Goal: Use online tool/utility: Utilize a website feature to perform a specific function

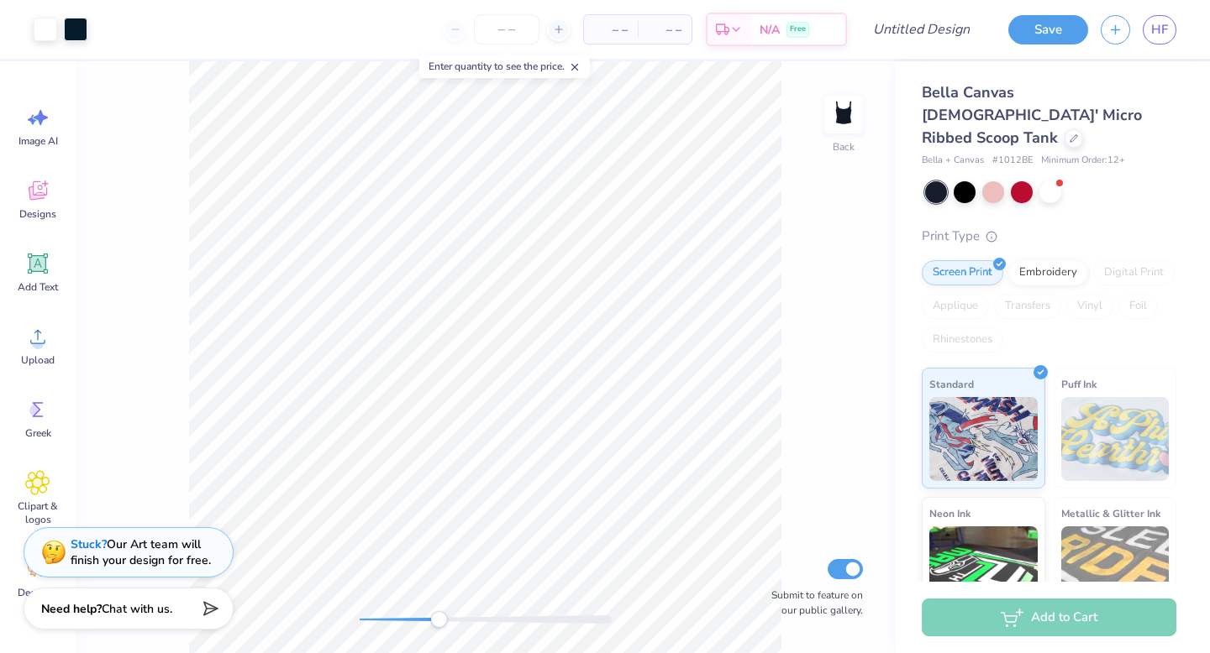
drag, startPoint x: 361, startPoint y: 619, endPoint x: 438, endPoint y: 620, distance: 77.3
click at [438, 620] on div "Accessibility label" at bounding box center [438, 619] width 17 height 17
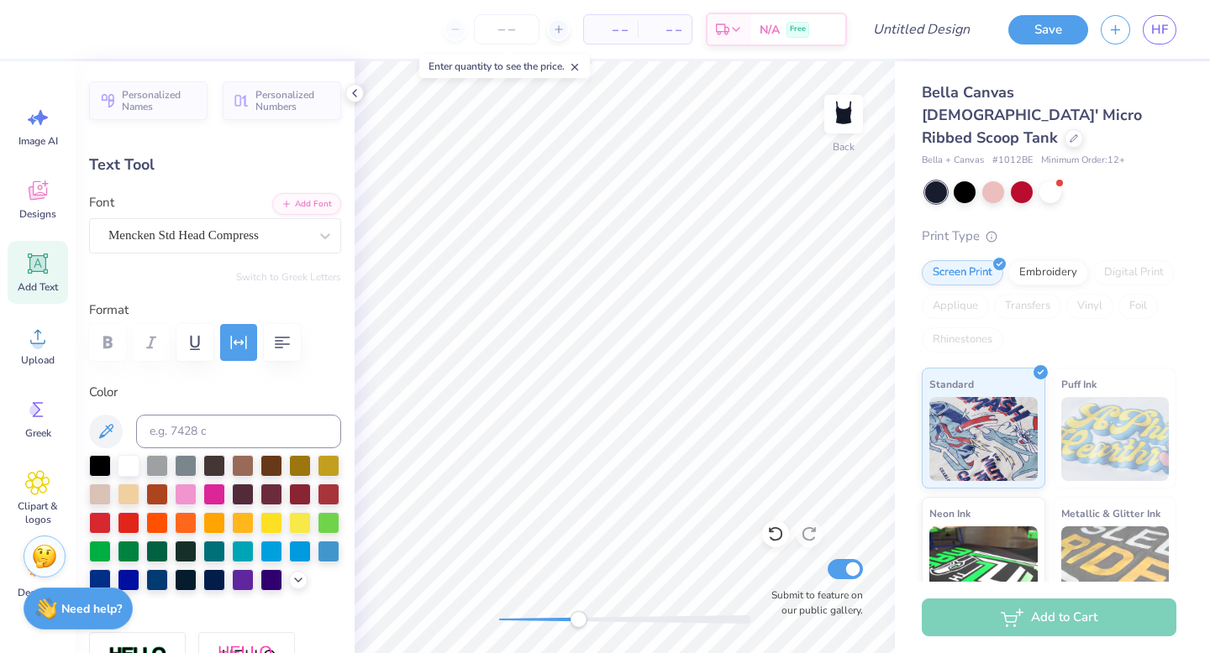
type textarea "G"
type textarea "KAYDEE"
type input "0.67"
type input "0.32"
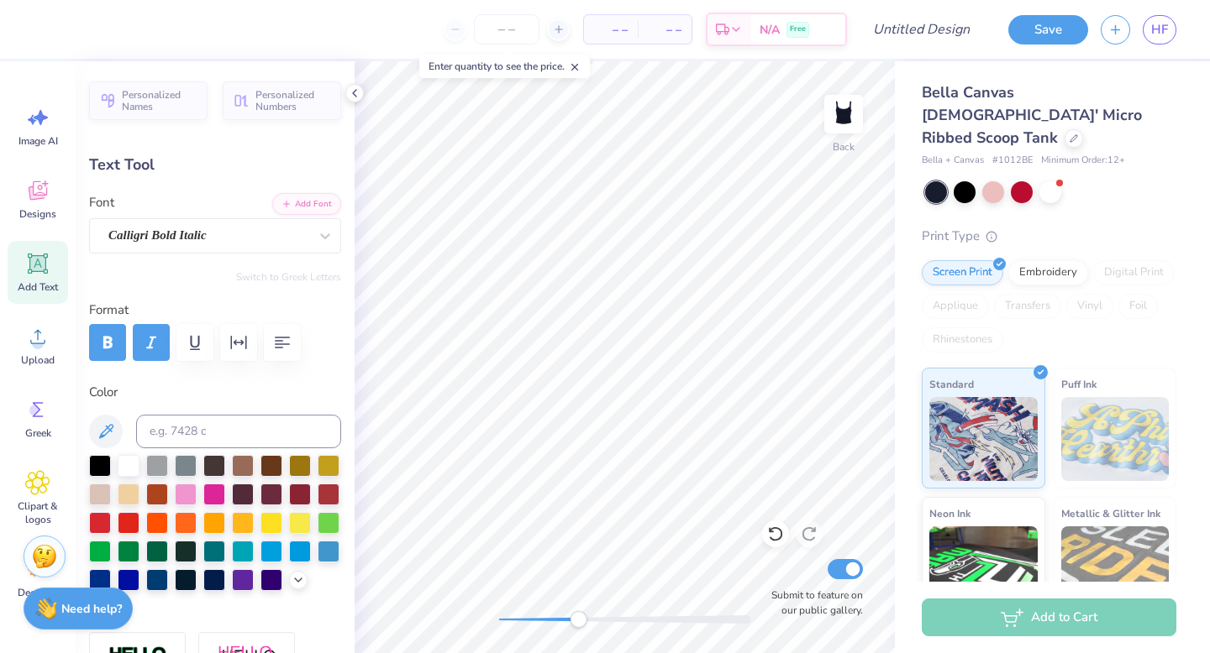
type input "2.69"
type textarea "b"
type textarea "Big"
type input "0.59"
type input "0.47"
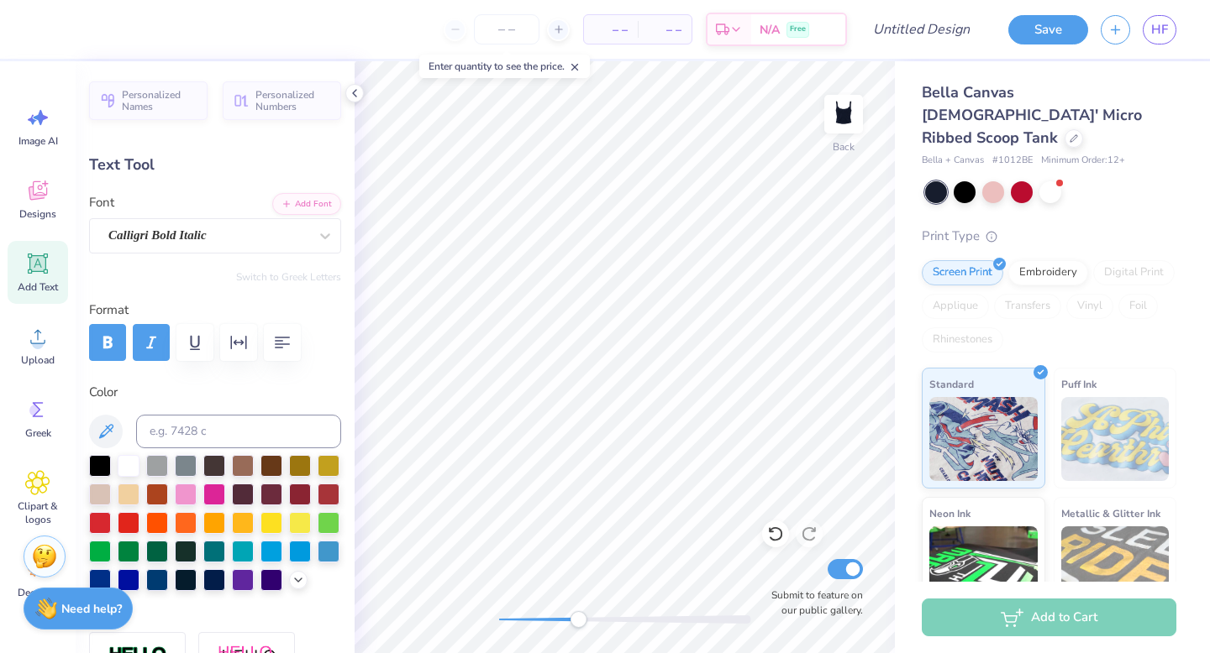
type textarea "S"
type textarea "Little"
type input "0.92"
type input "0.33"
type input "2.76"
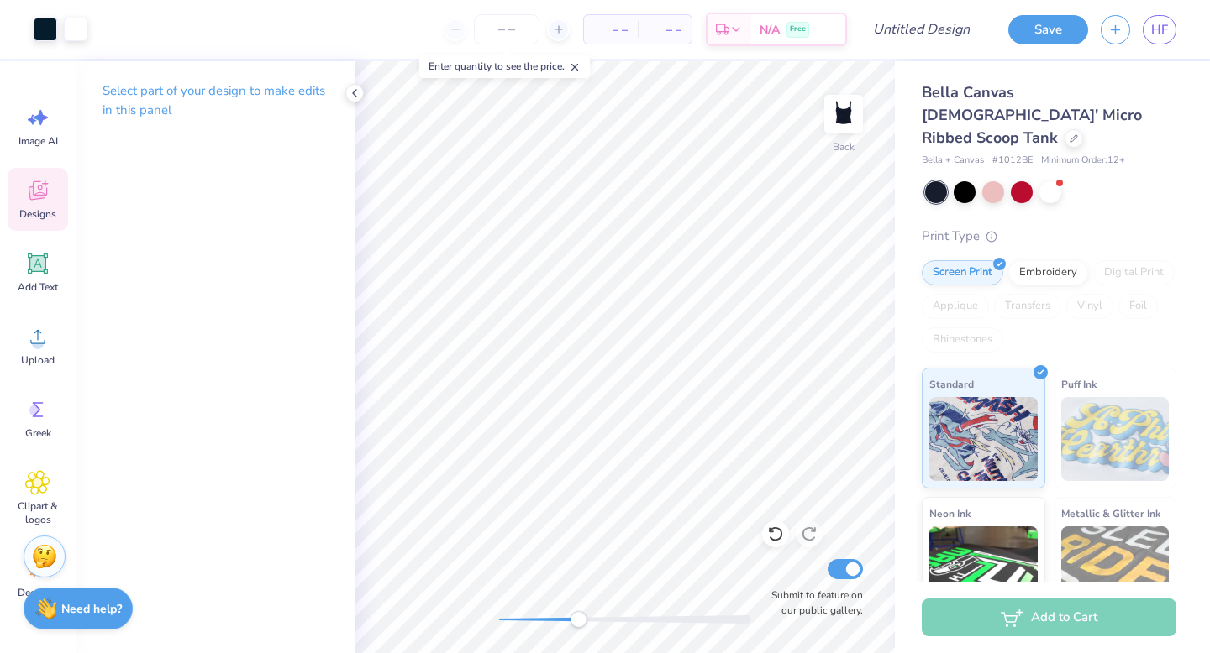
click at [48, 200] on icon at bounding box center [37, 190] width 25 height 25
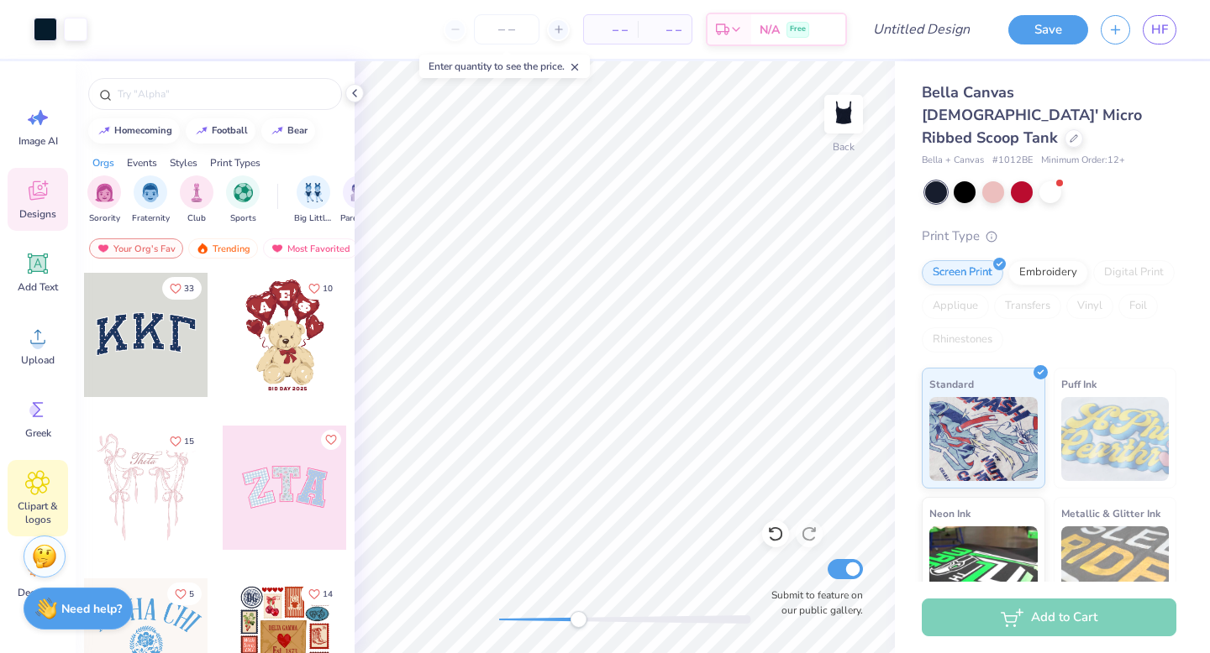
click at [47, 490] on icon at bounding box center [38, 483] width 24 height 24
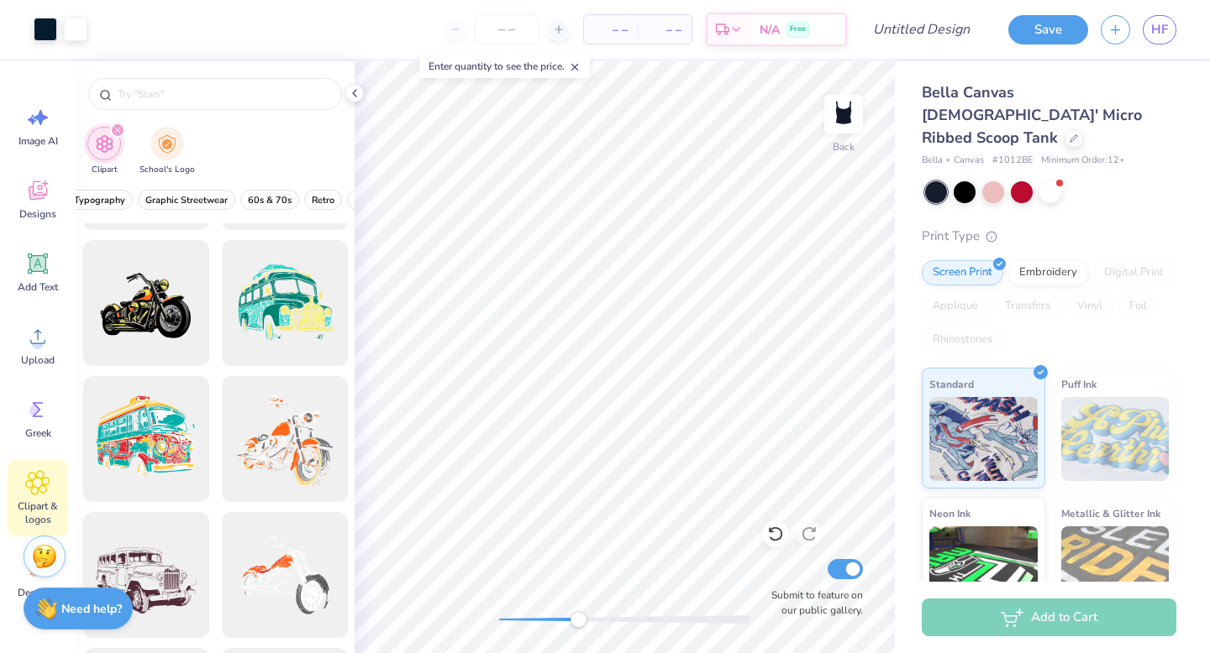
scroll to position [0, 239]
click at [185, 196] on span "Graphic Streetwear" at bounding box center [182, 200] width 82 height 13
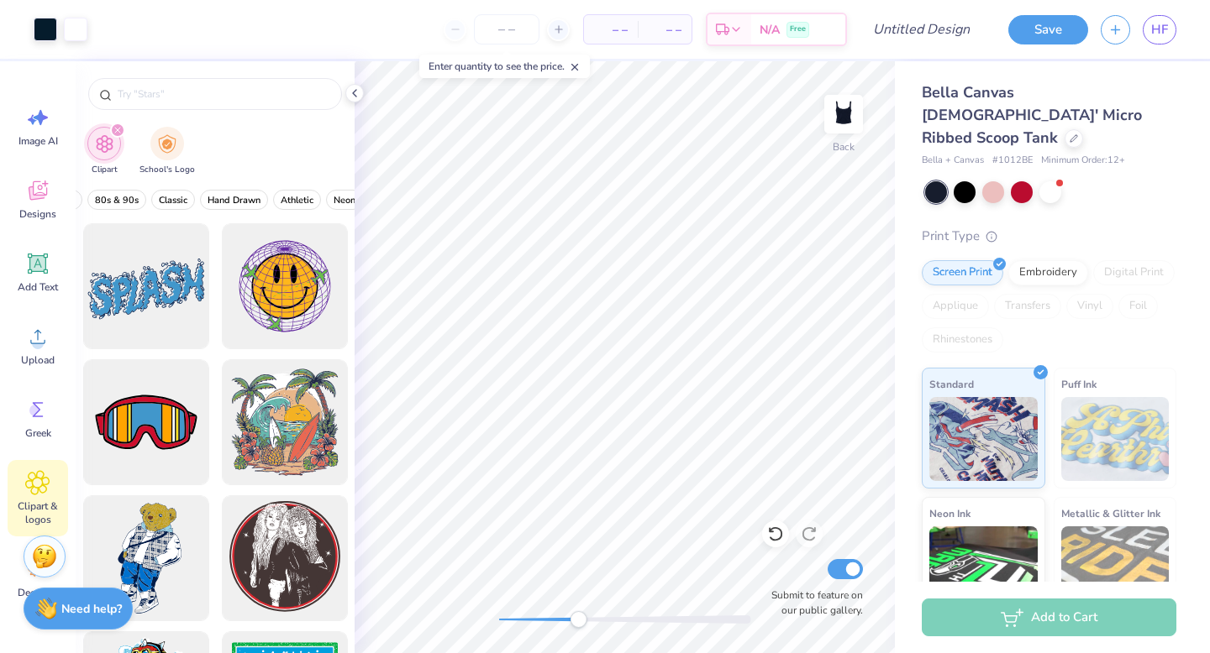
scroll to position [0, 496]
click at [234, 198] on span "Hand Drawn" at bounding box center [233, 200] width 53 height 13
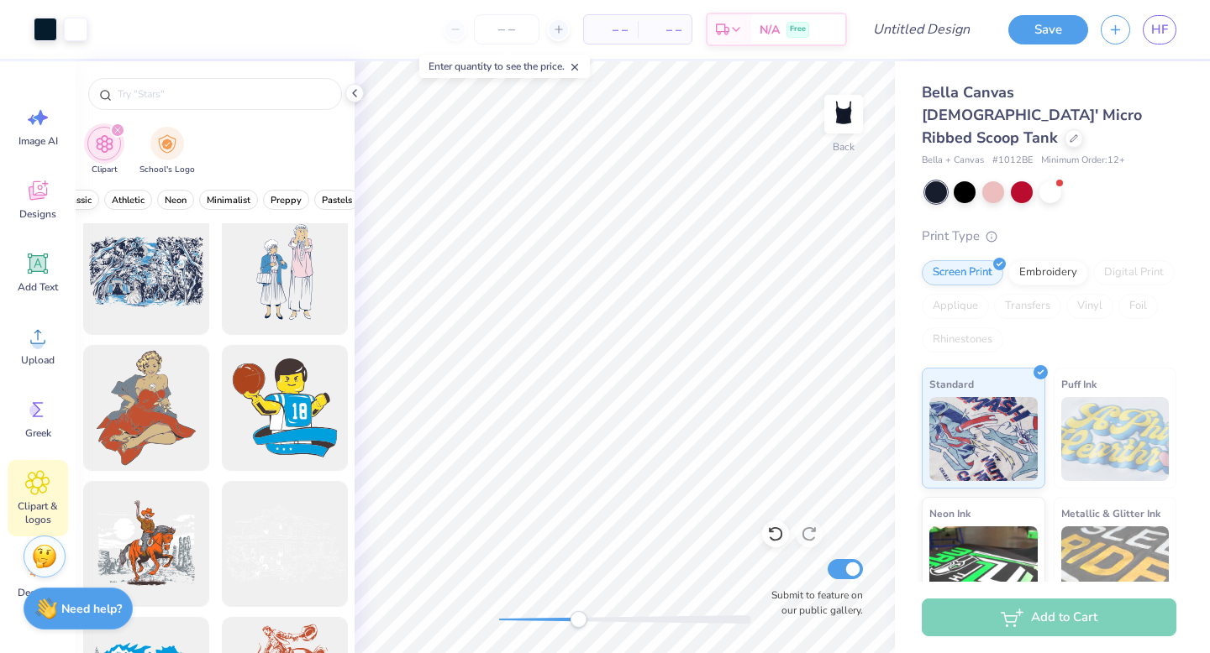
scroll to position [0, 682]
click at [224, 199] on span "Minimalist" at bounding box center [210, 200] width 44 height 13
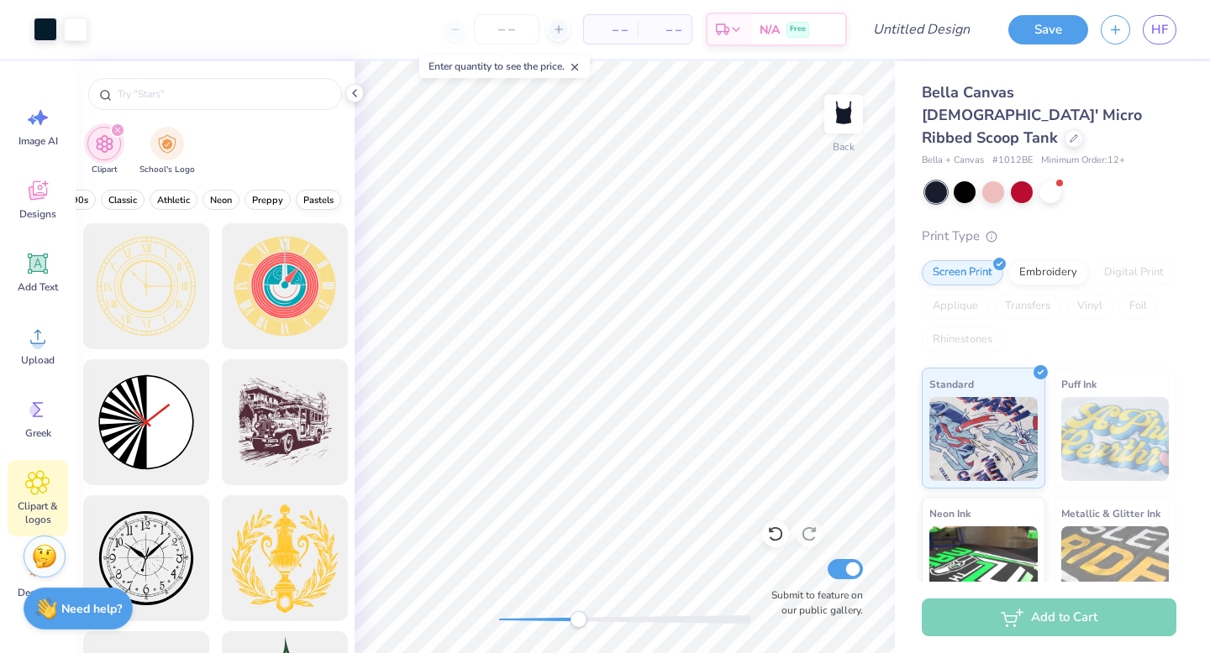
click at [314, 195] on span "Pastels" at bounding box center [318, 200] width 30 height 13
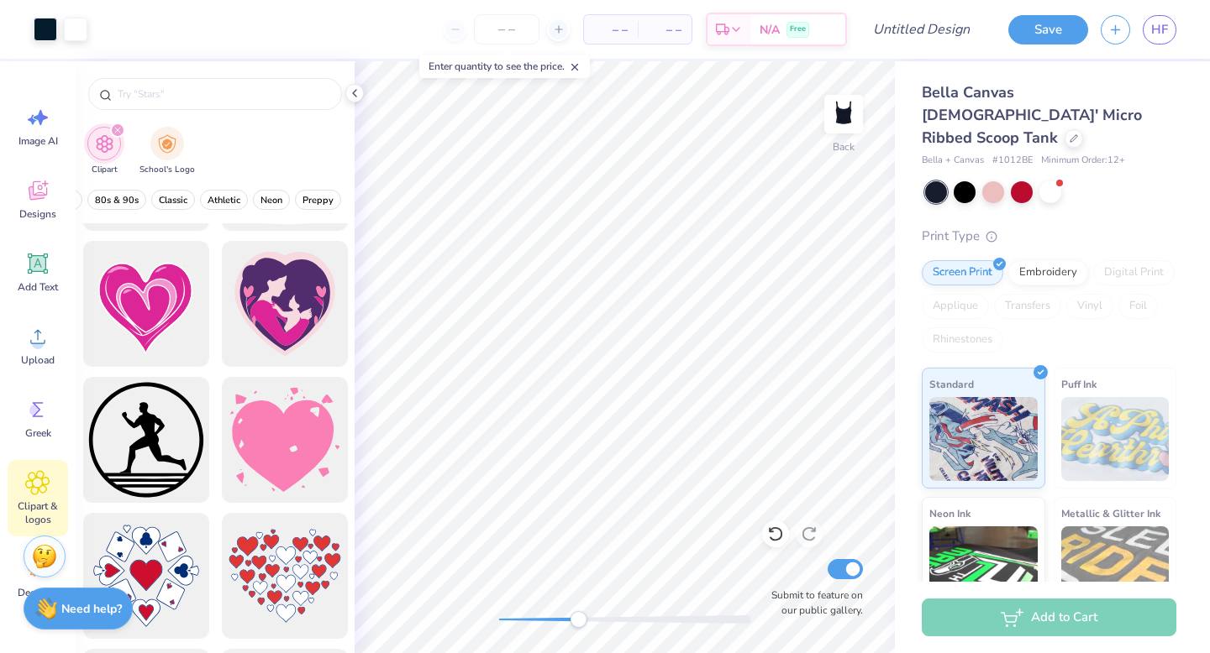
scroll to position [690, 0]
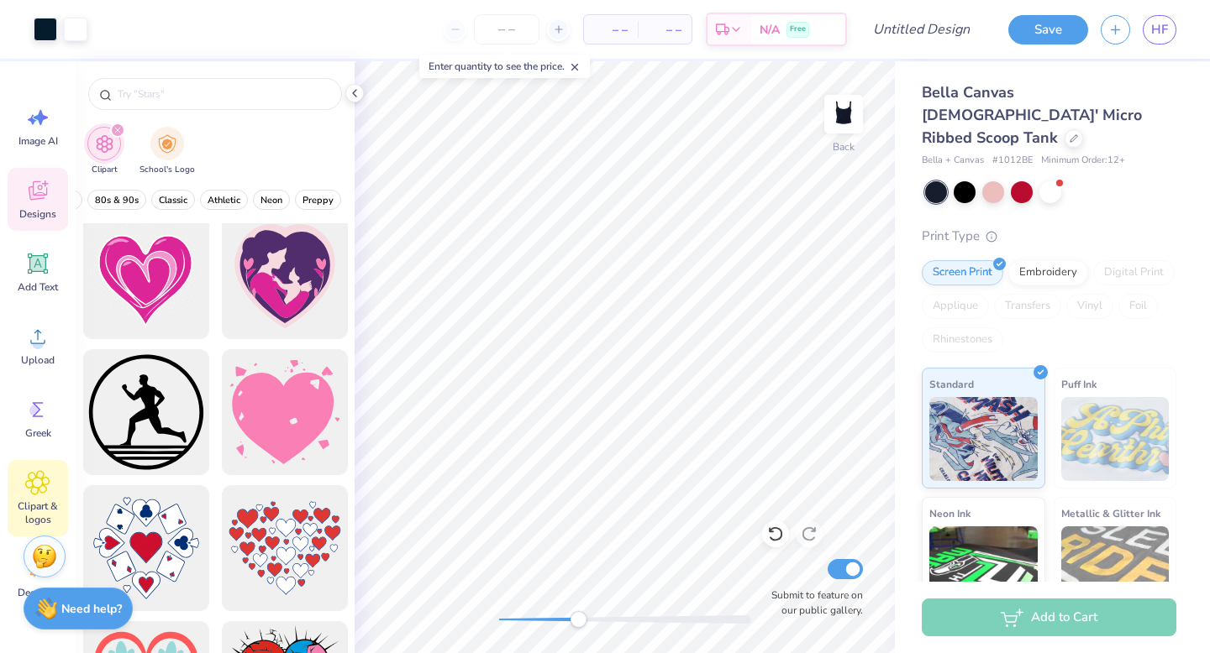
click at [41, 213] on span "Designs" at bounding box center [37, 213] width 37 height 13
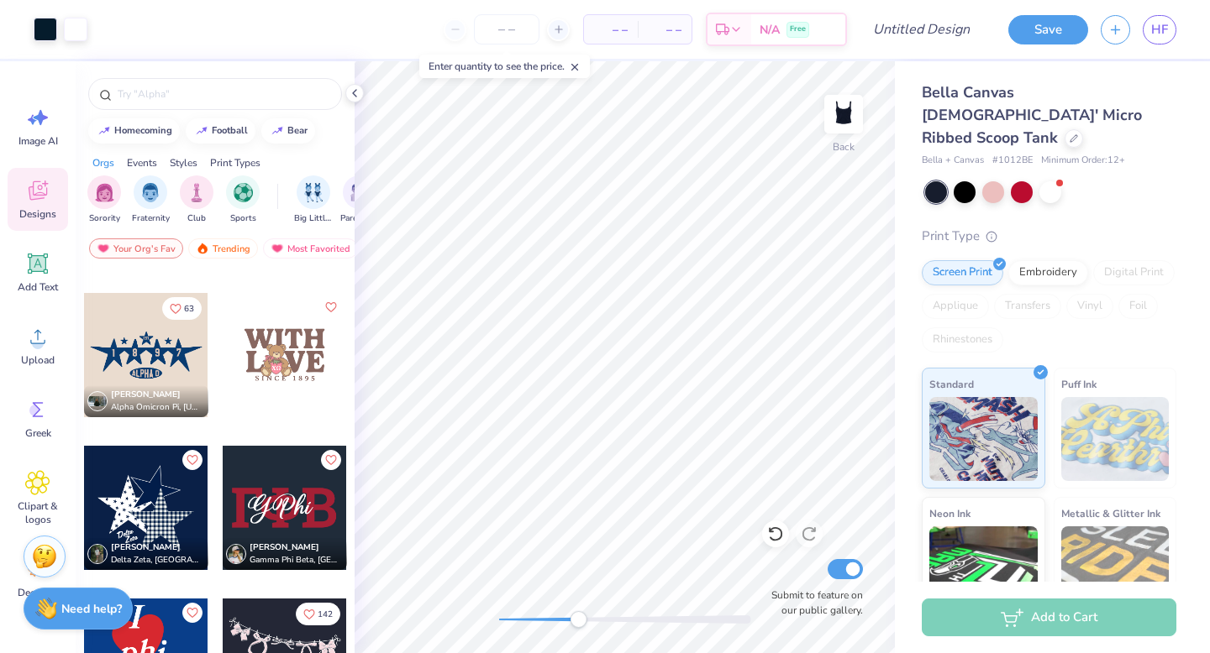
scroll to position [3040, 0]
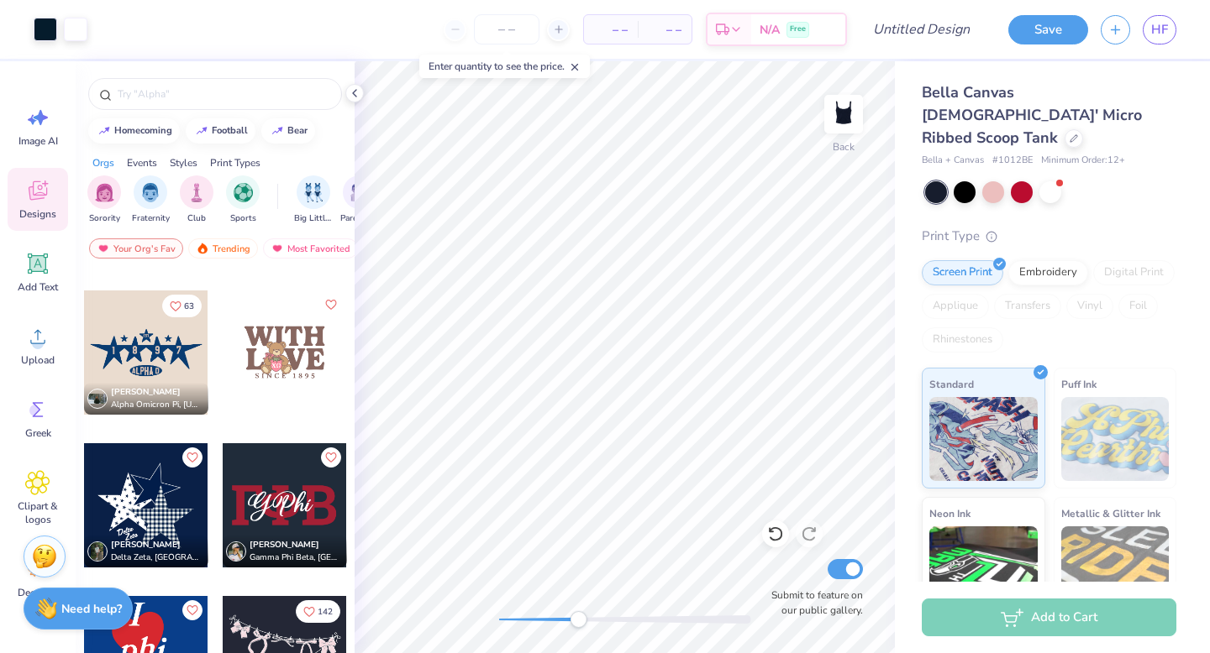
click at [160, 337] on div at bounding box center [146, 353] width 124 height 124
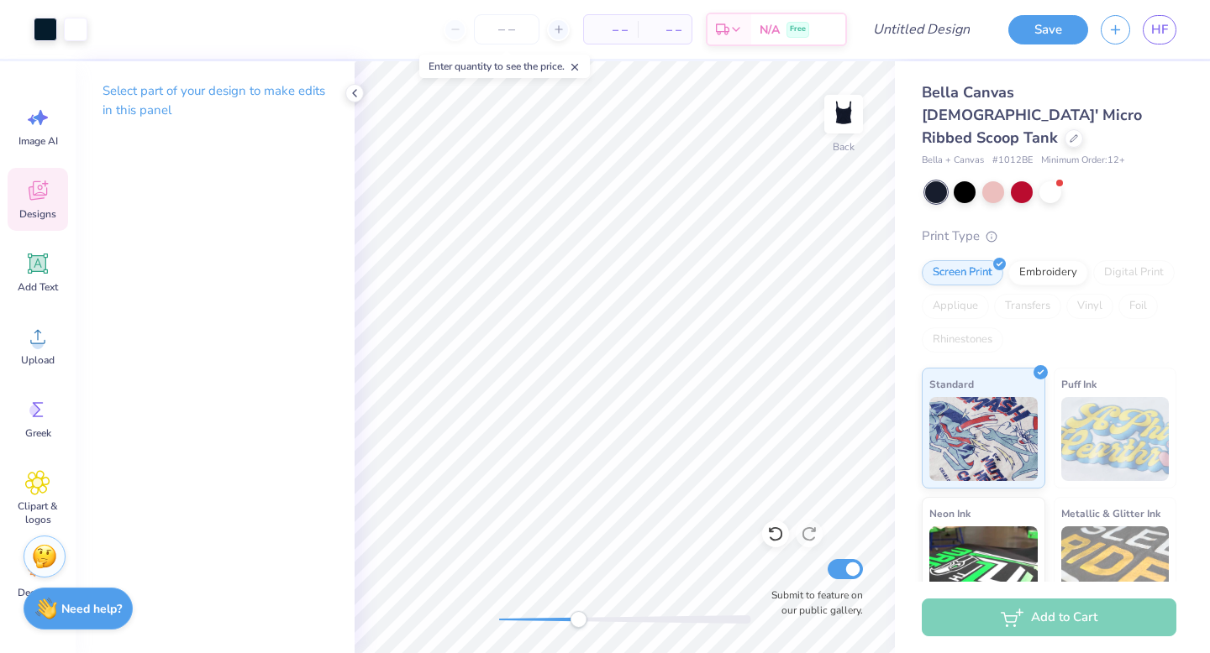
click at [47, 197] on icon at bounding box center [37, 190] width 25 height 25
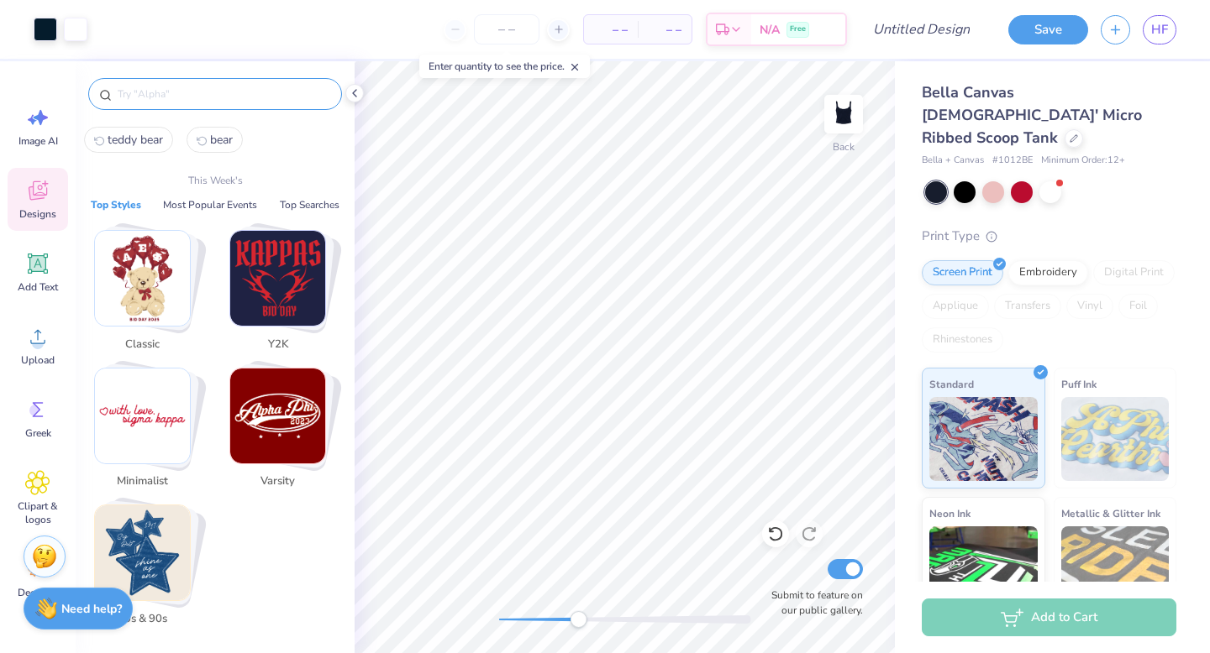
click at [204, 89] on input "text" at bounding box center [223, 94] width 215 height 17
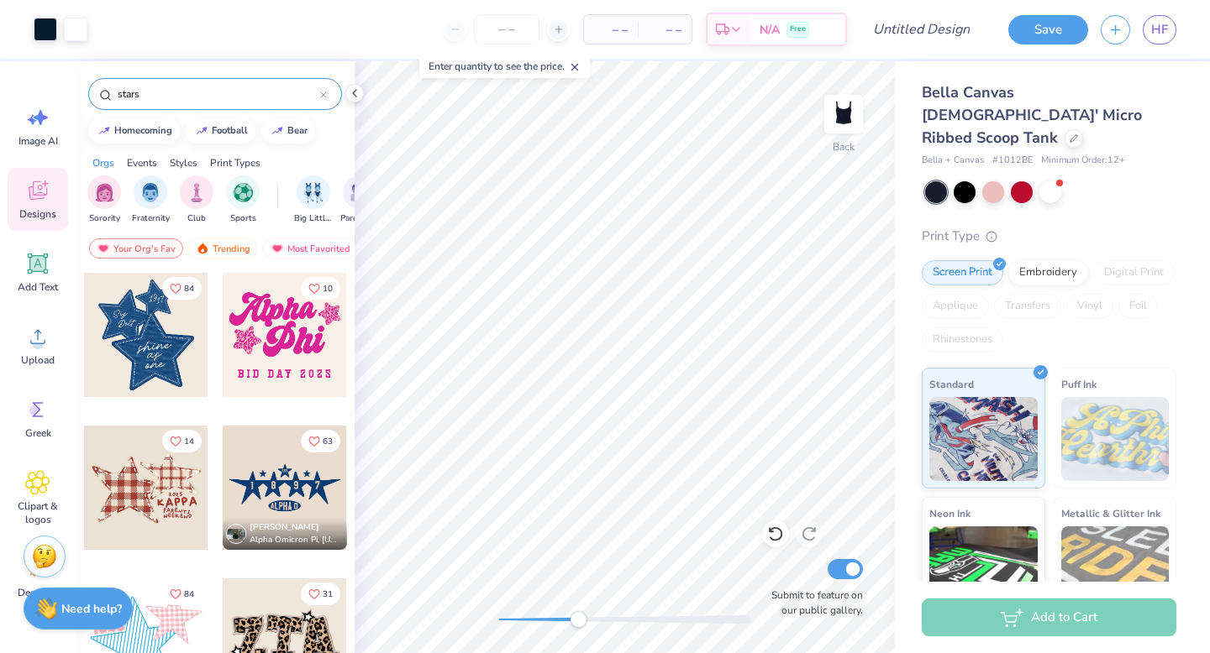
type input "stars"
click at [142, 348] on div at bounding box center [146, 335] width 124 height 124
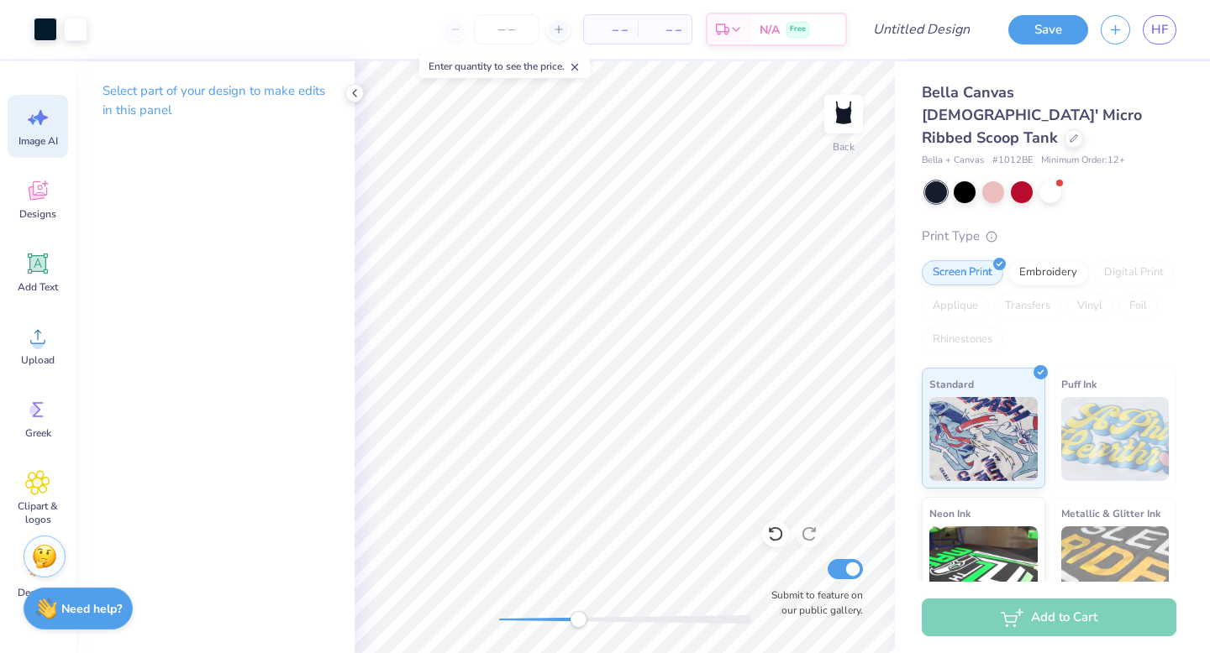
click at [32, 130] on div "Image AI" at bounding box center [38, 126] width 60 height 63
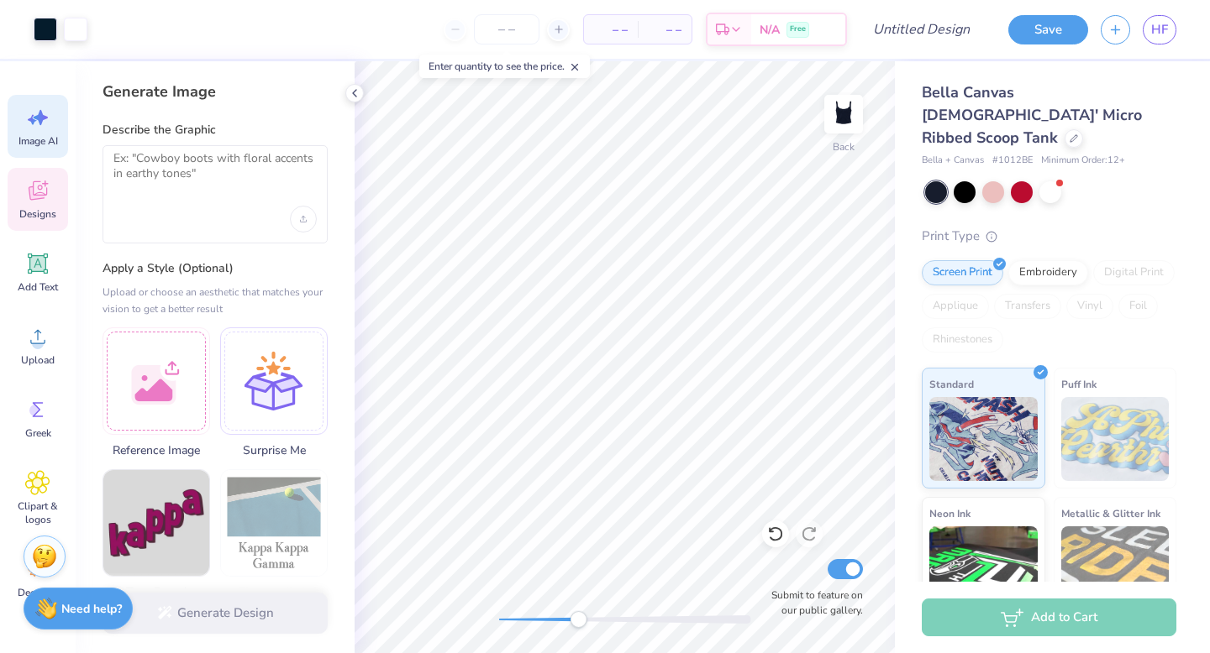
click at [39, 188] on icon at bounding box center [37, 190] width 25 height 25
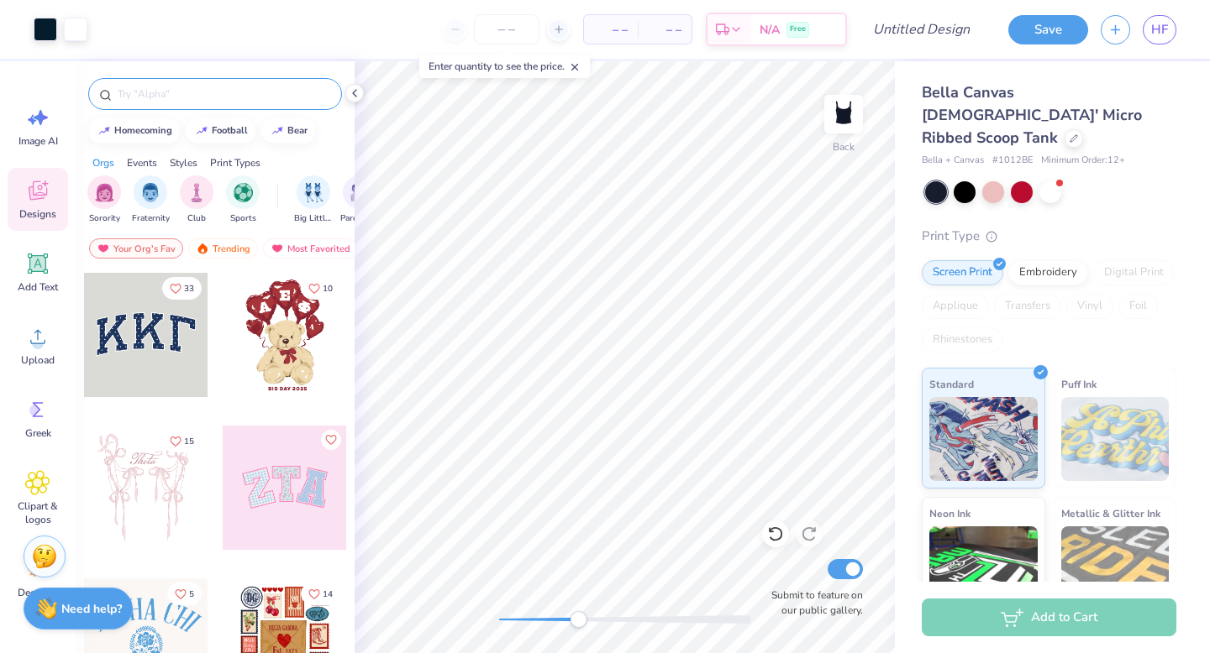
click at [205, 90] on input "text" at bounding box center [223, 94] width 215 height 17
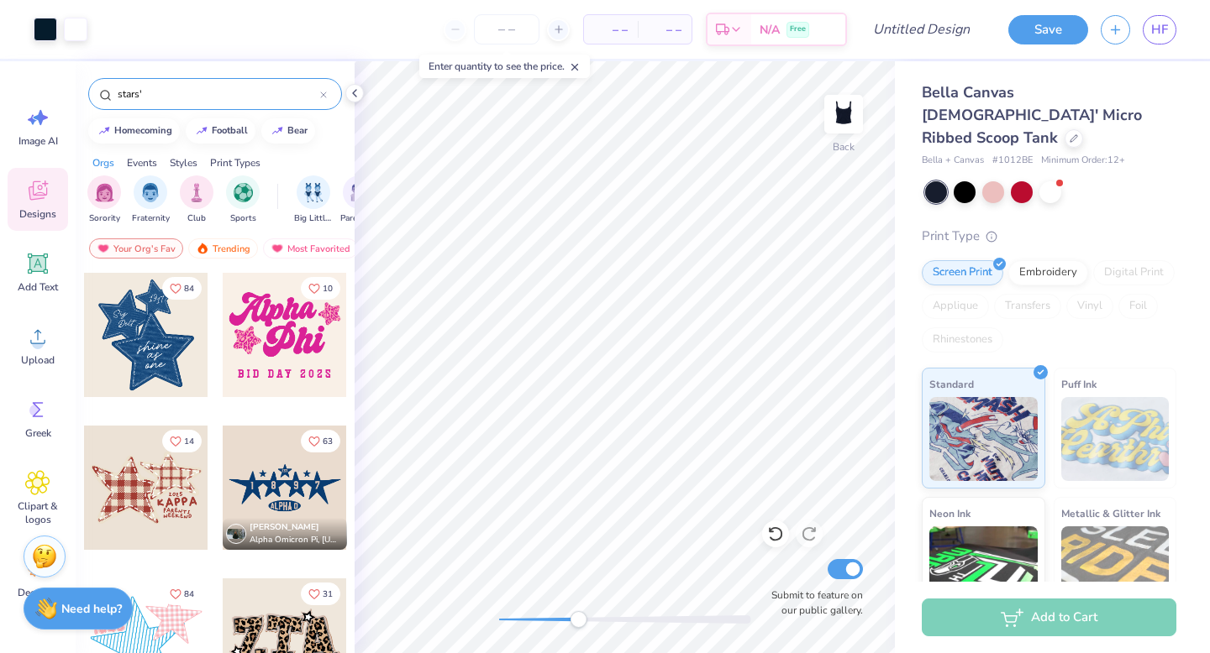
type input "stars'"
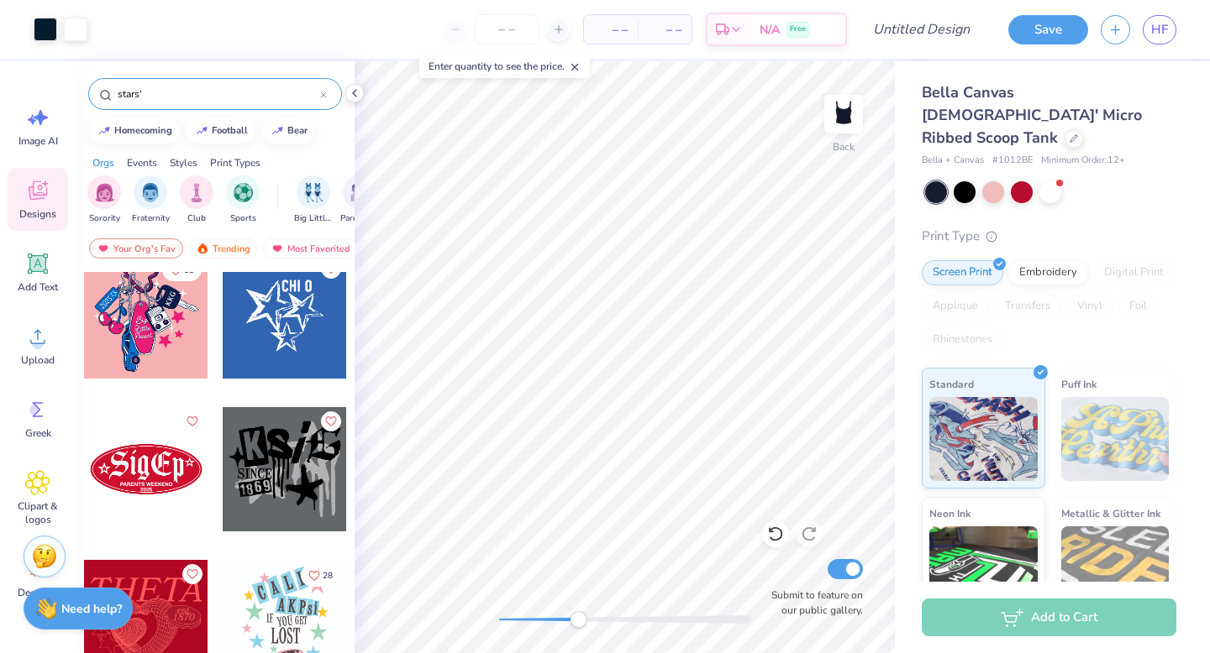
scroll to position [790, 0]
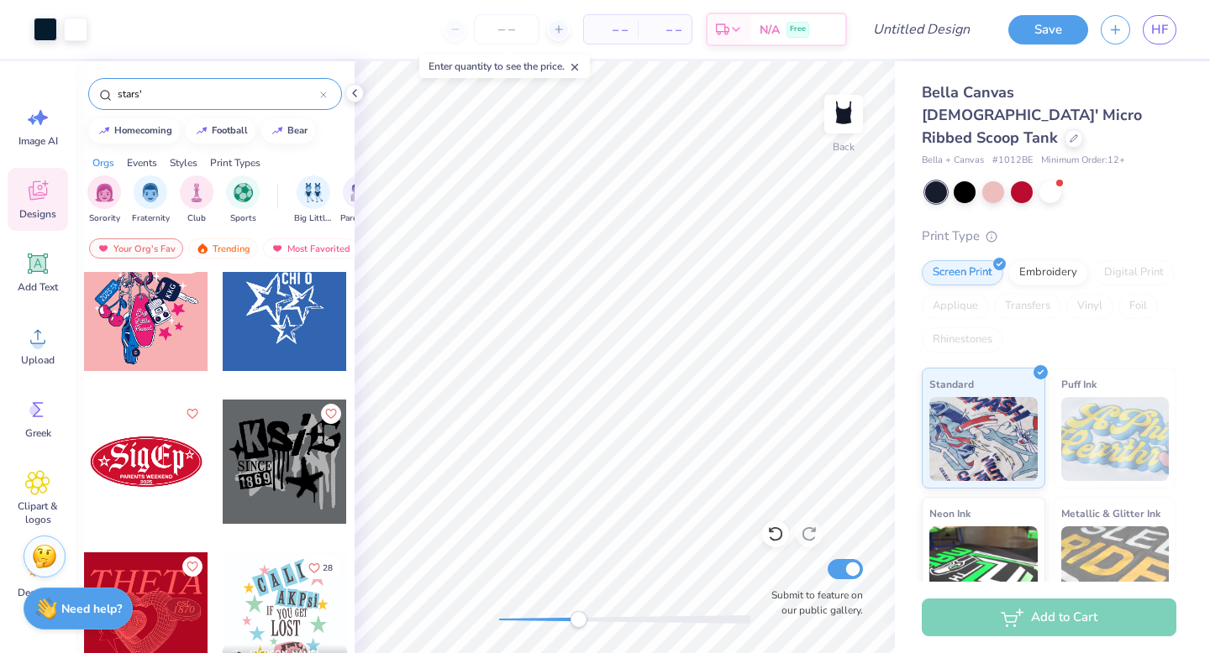
click at [277, 324] on div at bounding box center [285, 309] width 124 height 124
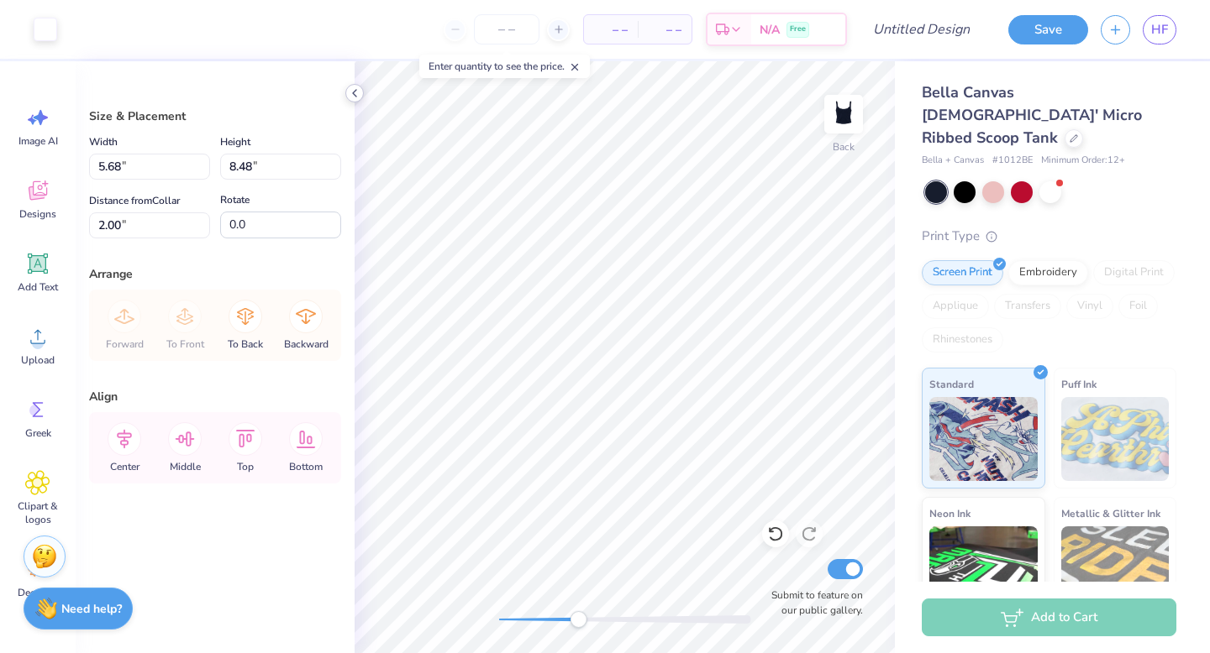
click at [359, 92] on icon at bounding box center [354, 93] width 13 height 13
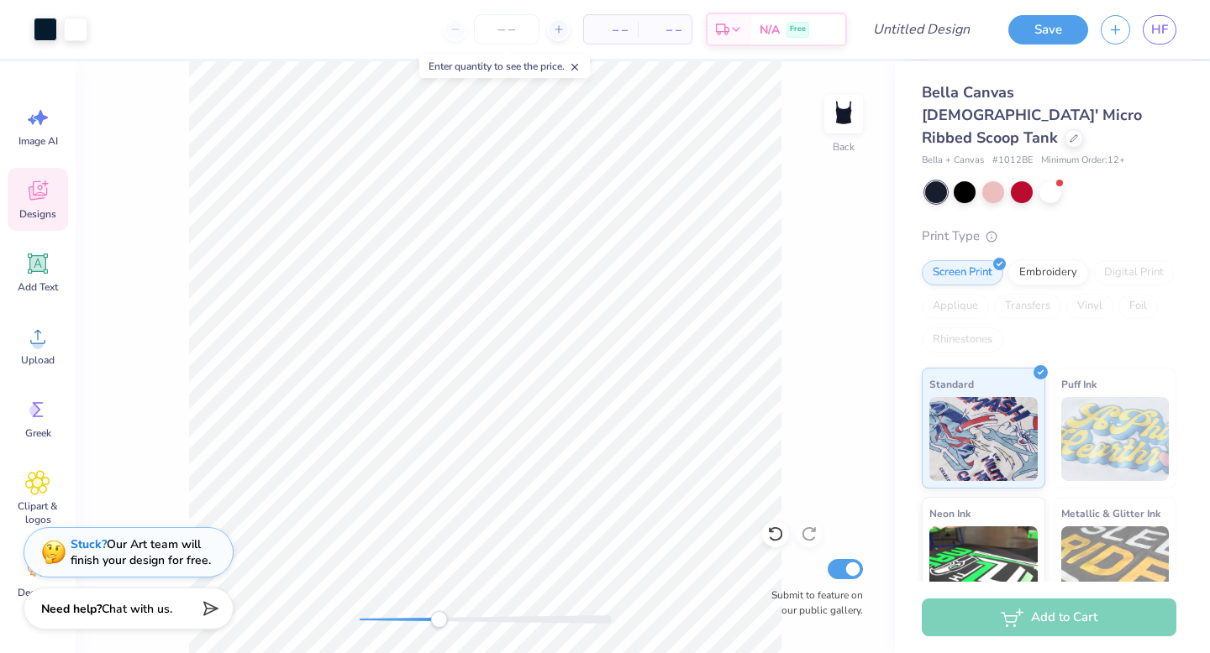
click at [43, 214] on span "Designs" at bounding box center [37, 213] width 37 height 13
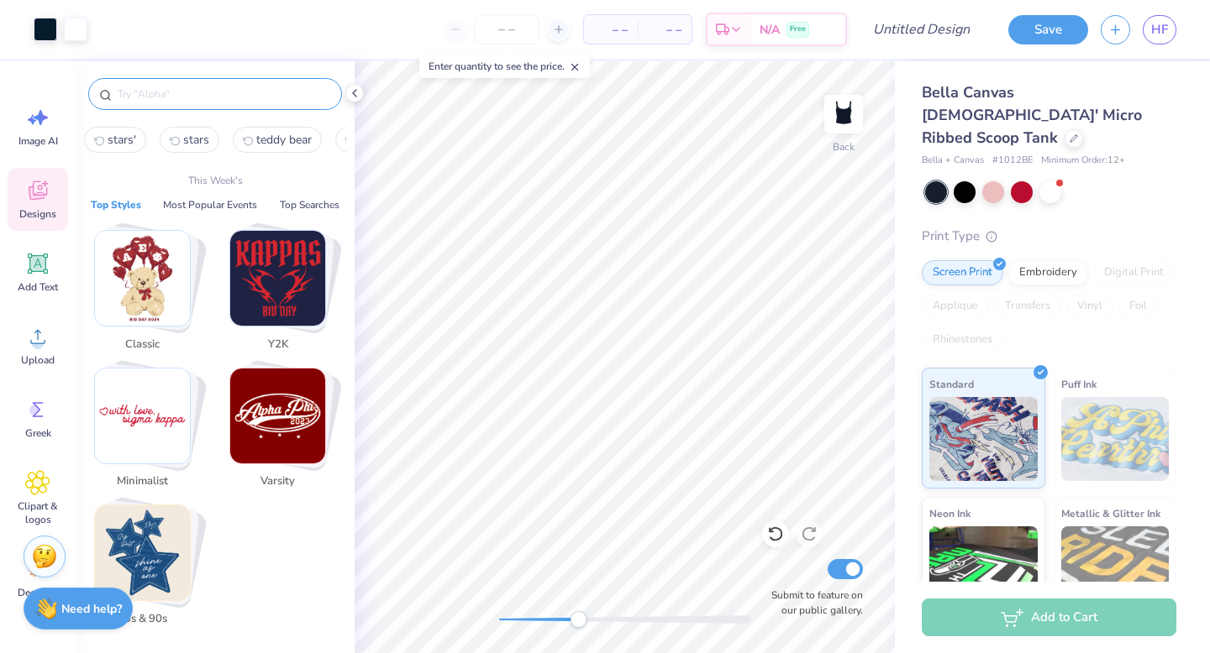
click at [190, 96] on input "text" at bounding box center [223, 94] width 215 height 17
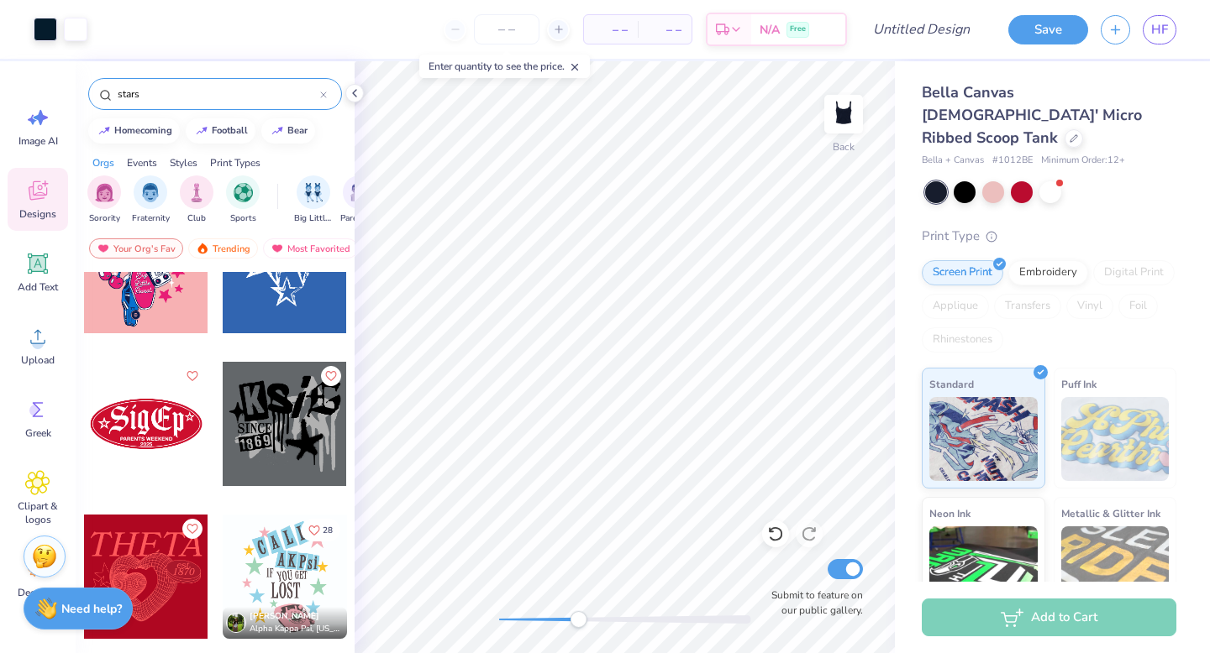
scroll to position [835, 0]
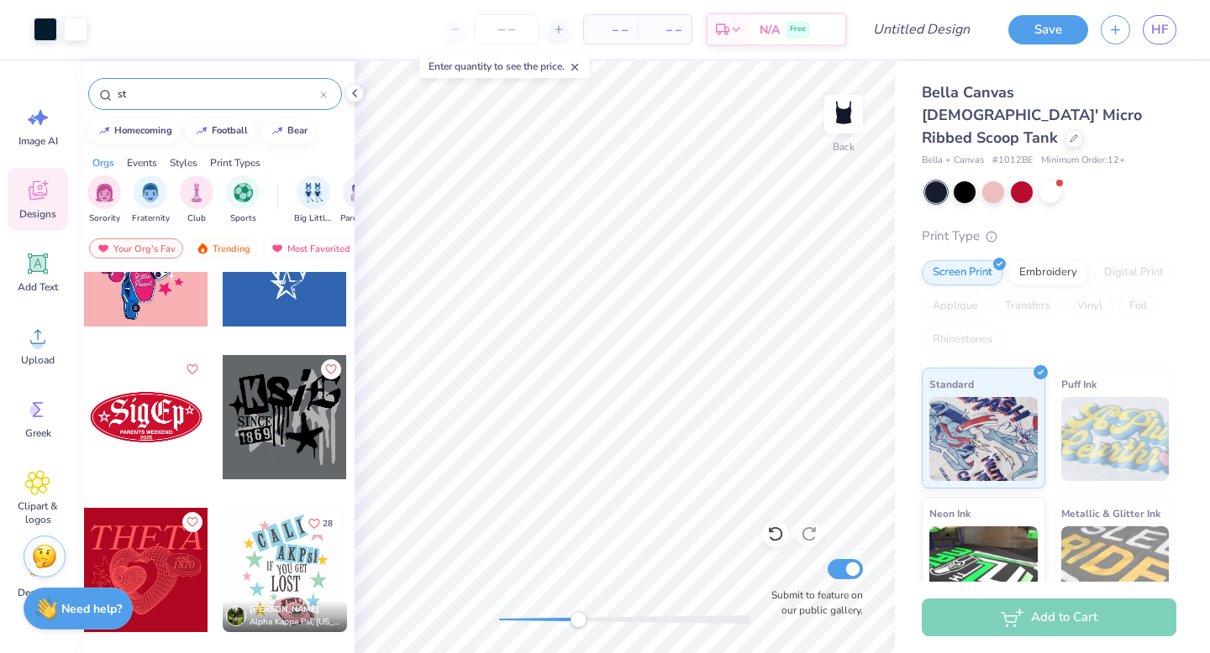
type input "s"
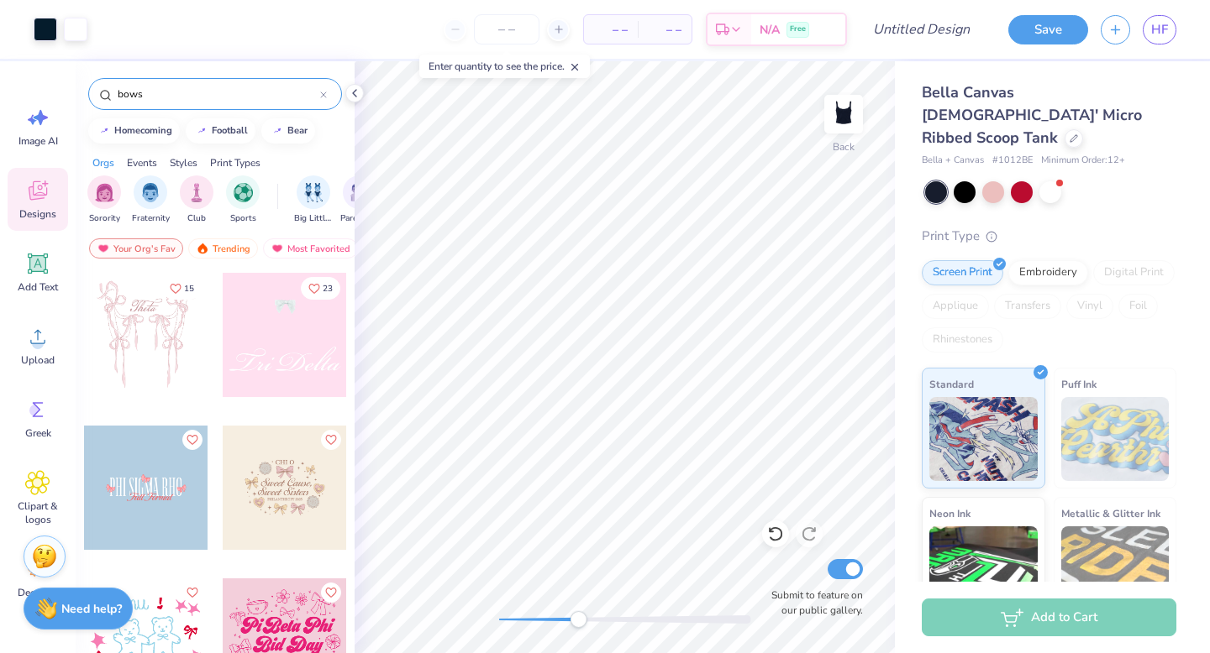
type input "bows"
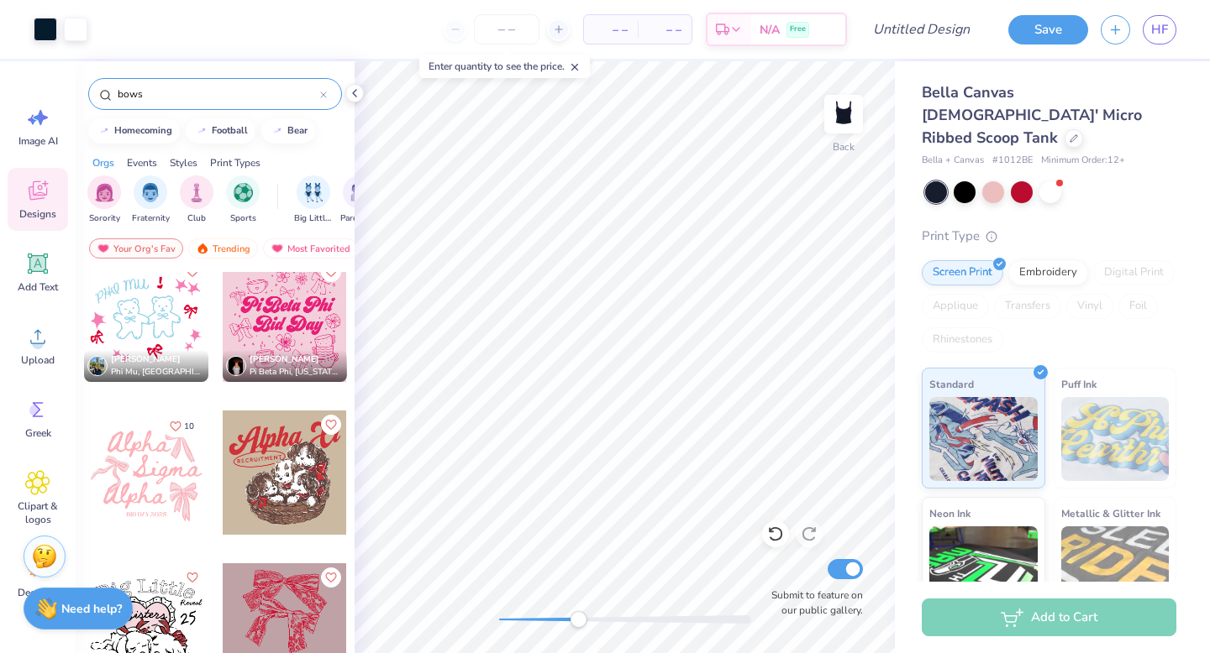
scroll to position [328, 0]
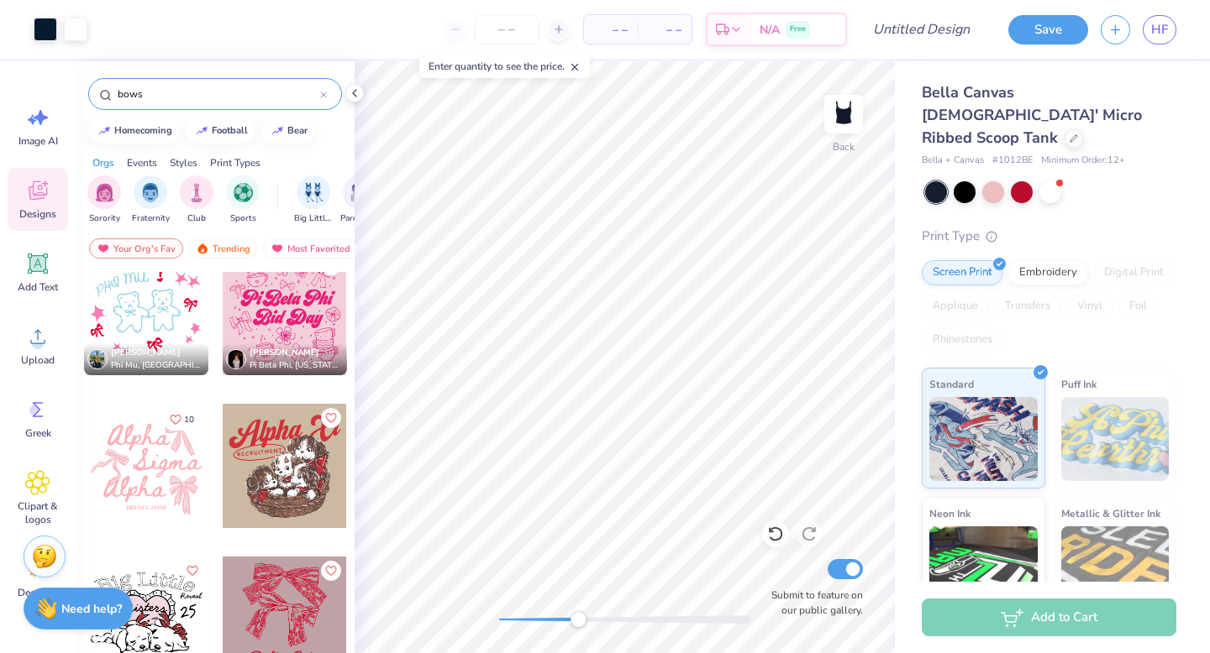
click at [156, 338] on div at bounding box center [146, 313] width 124 height 124
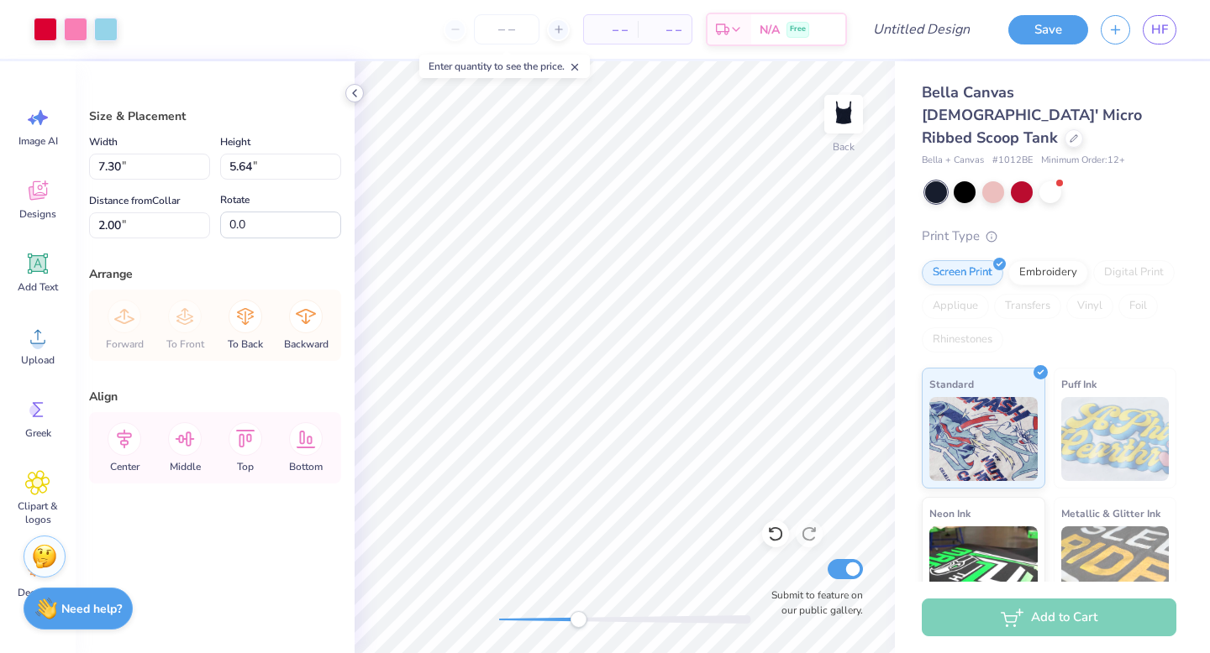
click at [355, 95] on polyline at bounding box center [354, 93] width 3 height 7
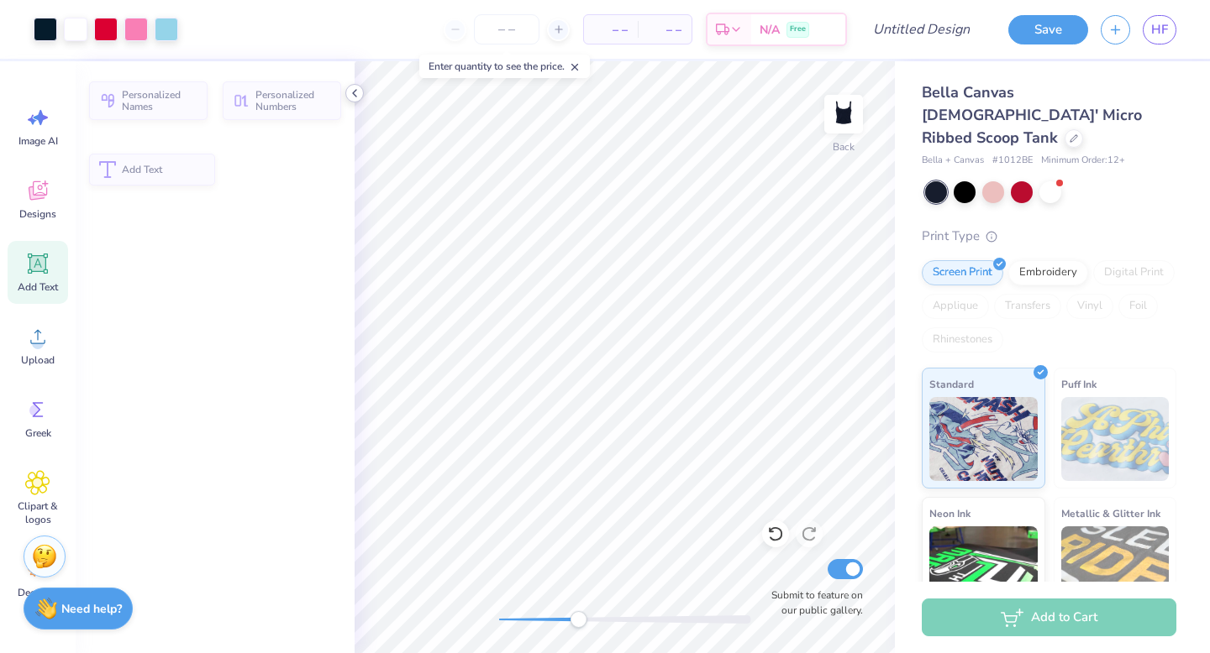
click at [359, 93] on icon at bounding box center [354, 93] width 13 height 13
click at [358, 94] on icon at bounding box center [354, 93] width 13 height 13
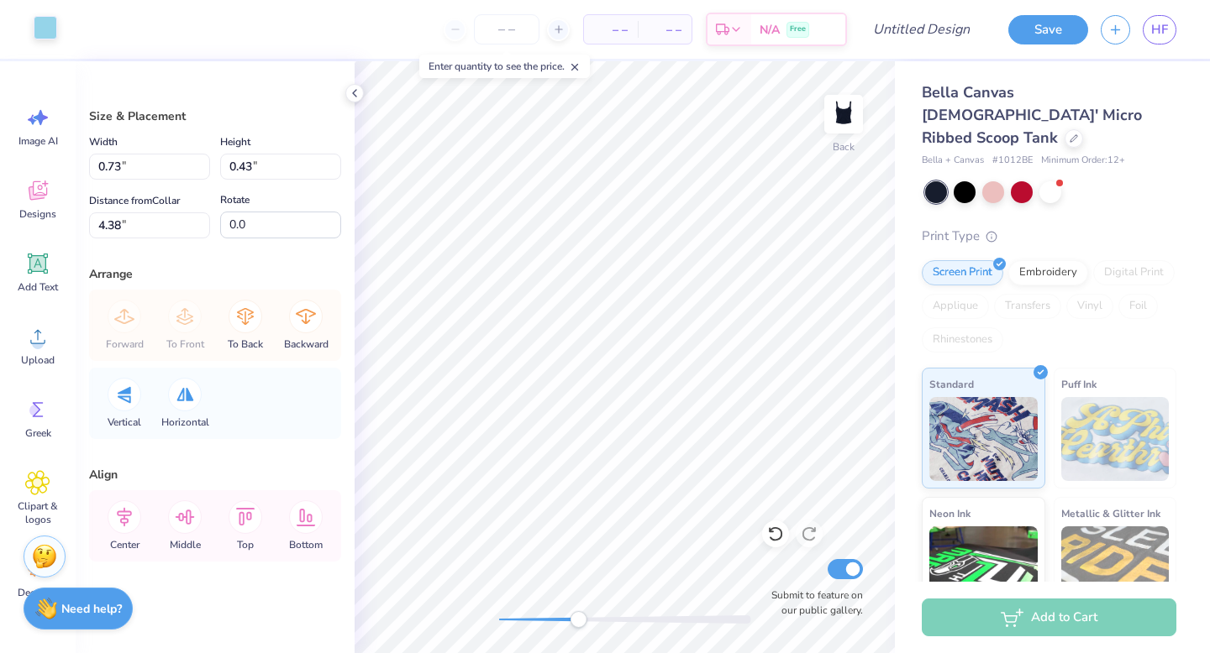
click at [42, 28] on div at bounding box center [46, 28] width 24 height 24
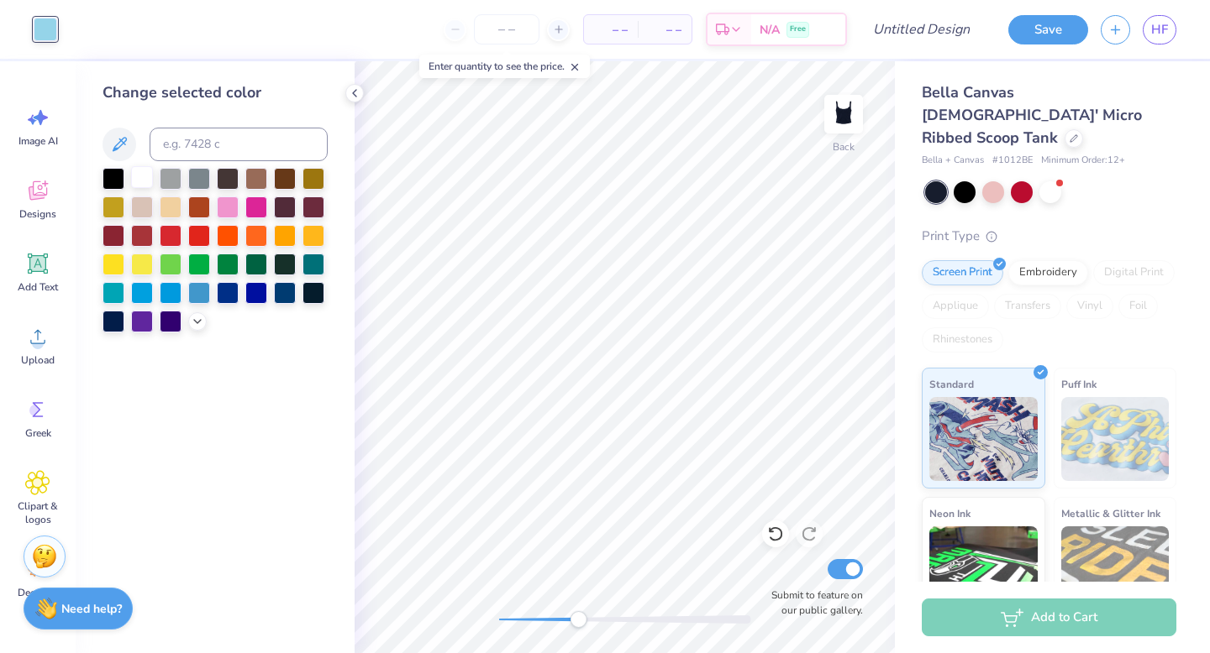
click at [134, 181] on div at bounding box center [142, 177] width 22 height 22
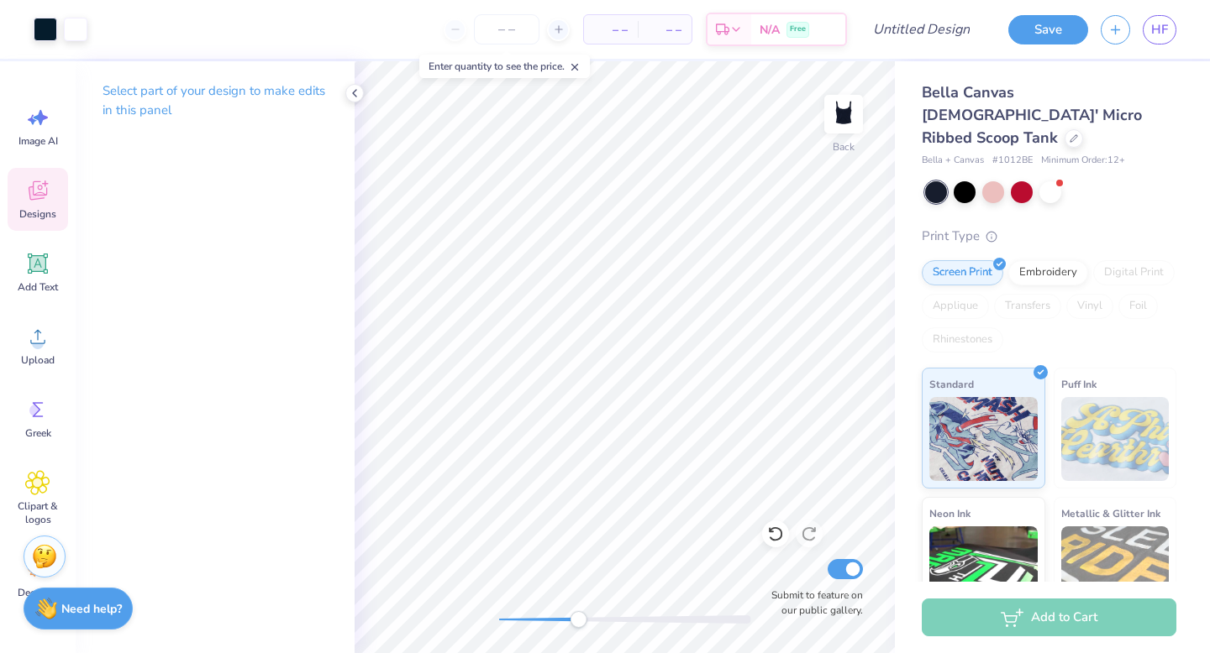
click at [36, 213] on span "Designs" at bounding box center [37, 213] width 37 height 13
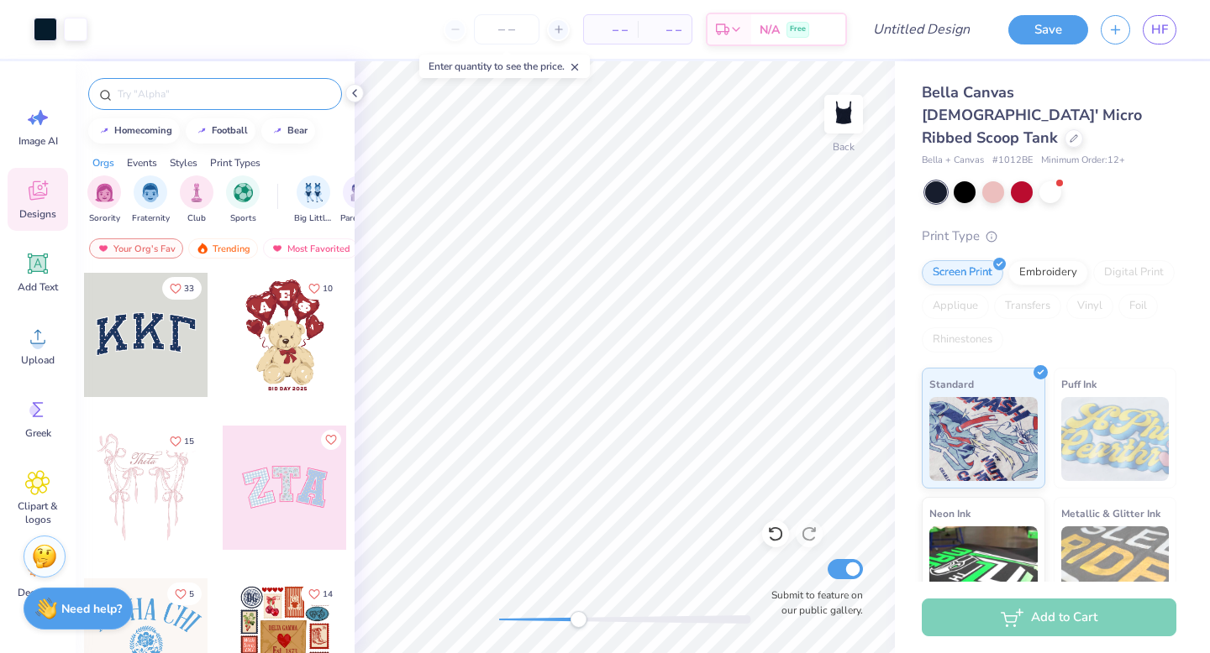
click at [202, 93] on input "text" at bounding box center [223, 94] width 215 height 17
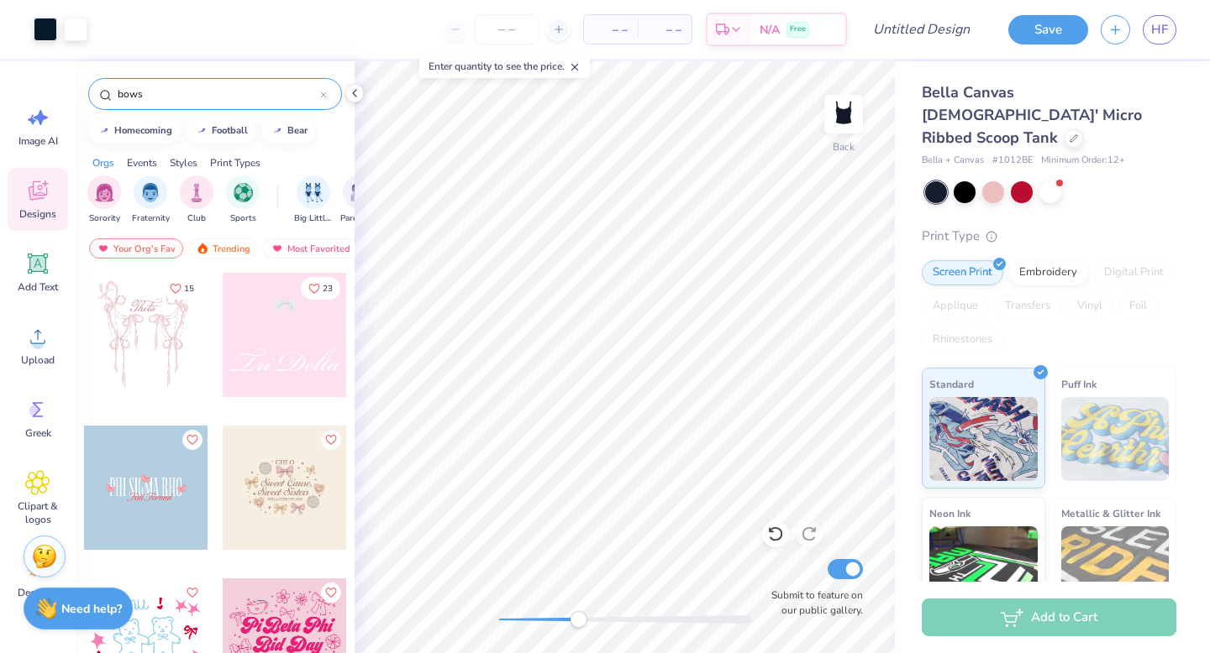
type input "bows"
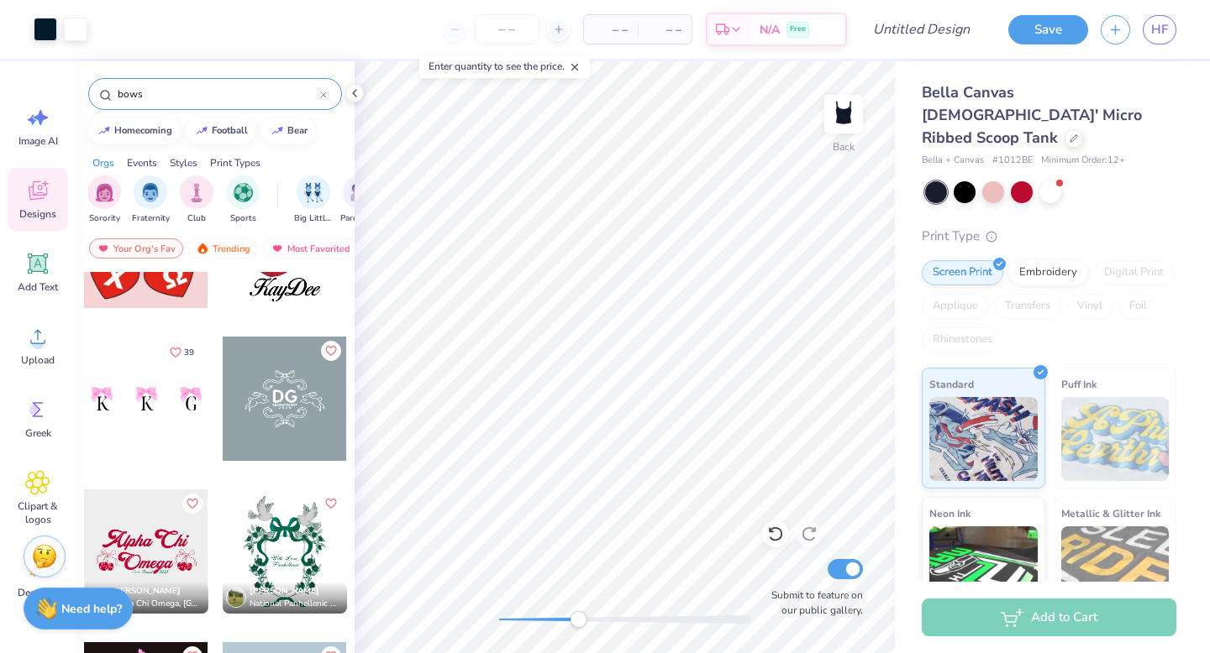
scroll to position [1776, 0]
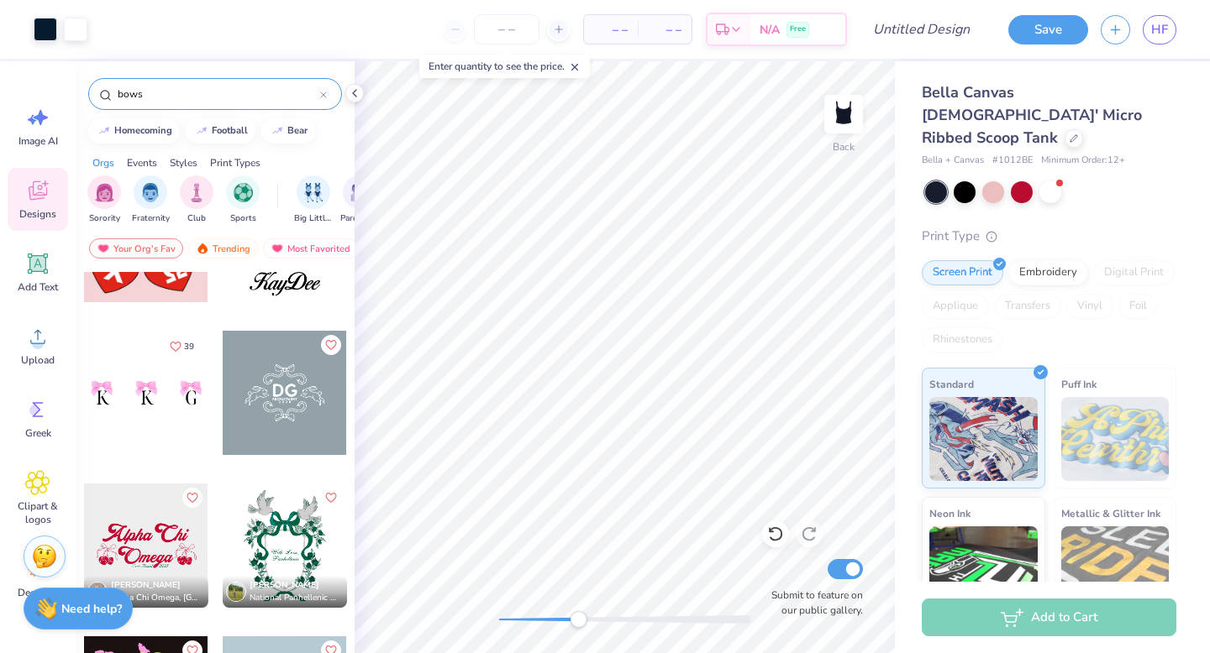
click at [281, 400] on div at bounding box center [285, 393] width 124 height 124
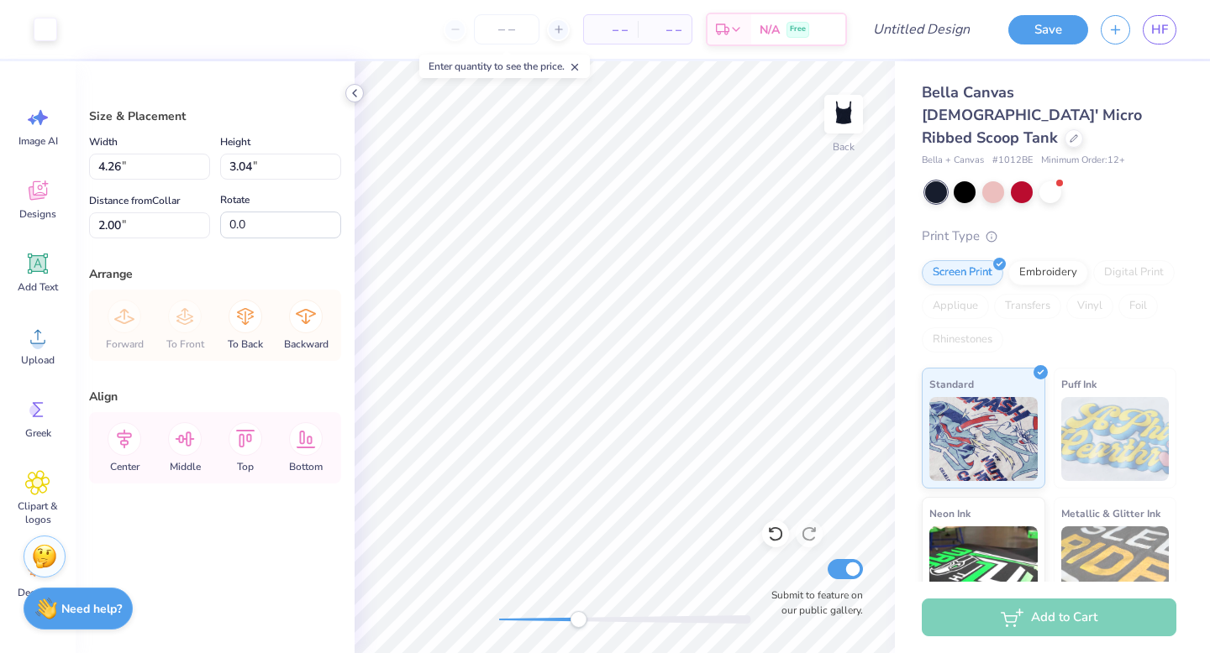
click at [356, 96] on icon at bounding box center [354, 93] width 13 height 13
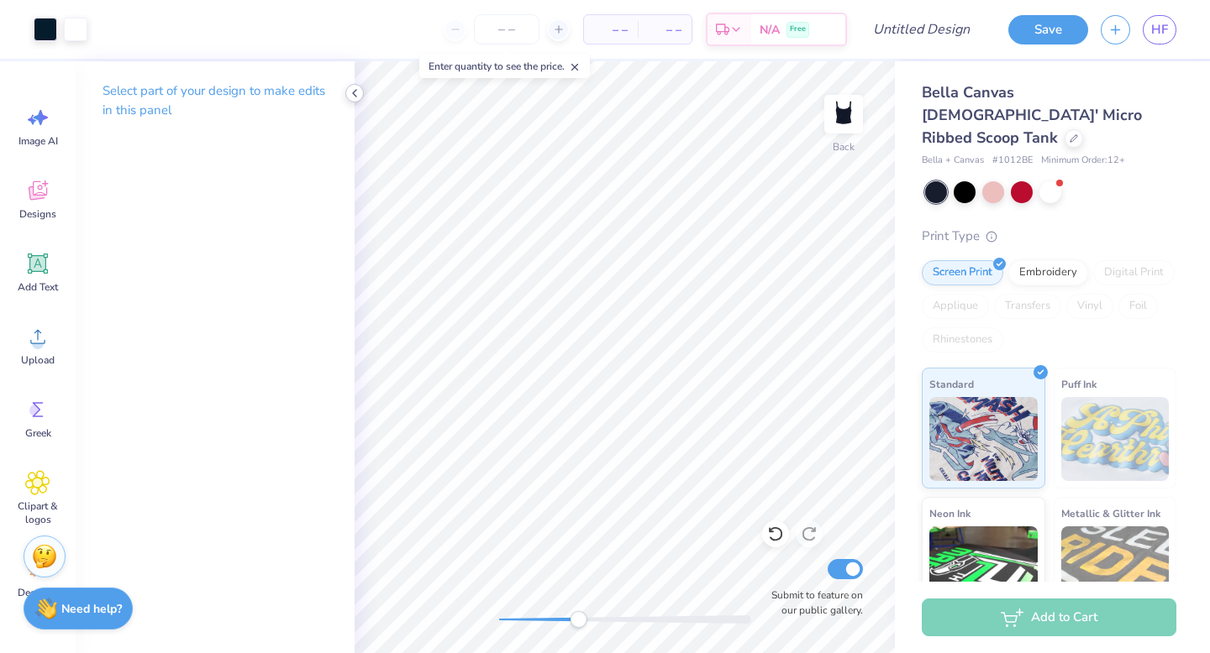
click at [358, 92] on icon at bounding box center [354, 93] width 13 height 13
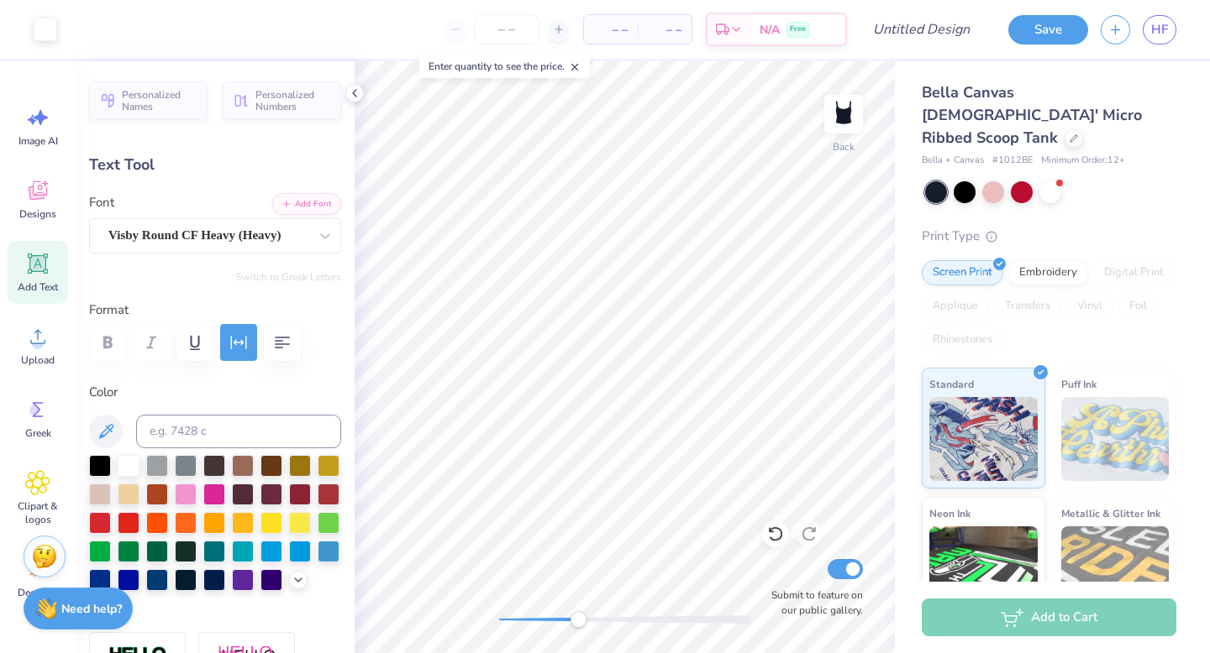
type input "1.30"
type input "0.12"
type input "3.80"
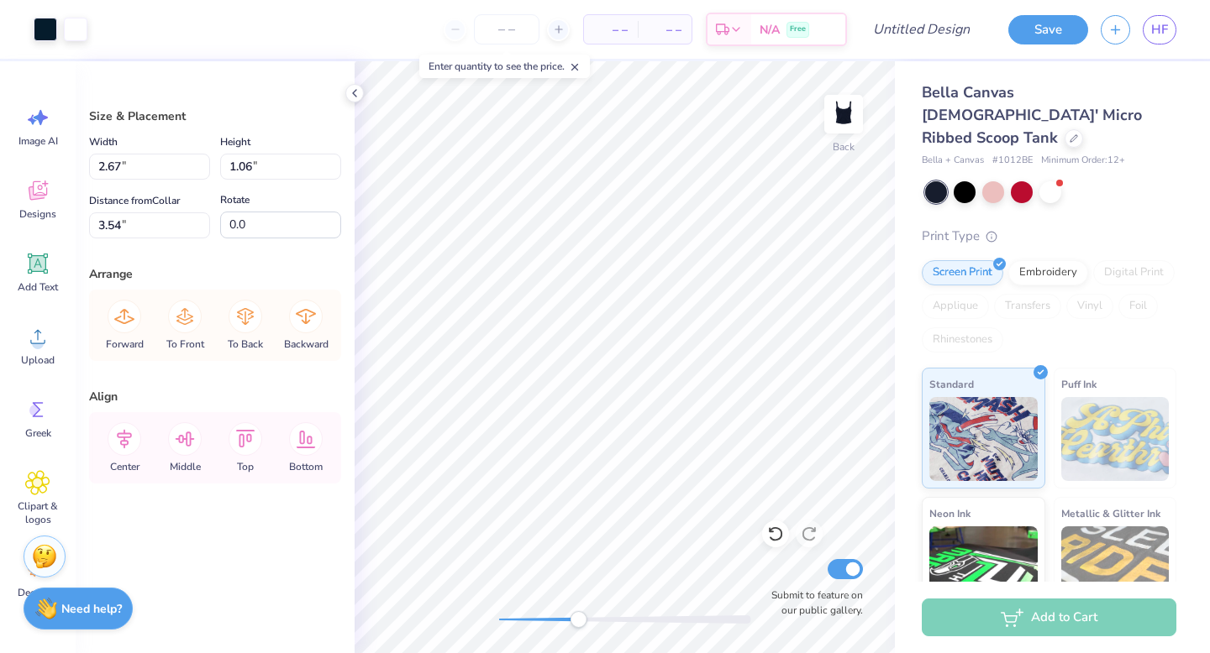
type input "2.61"
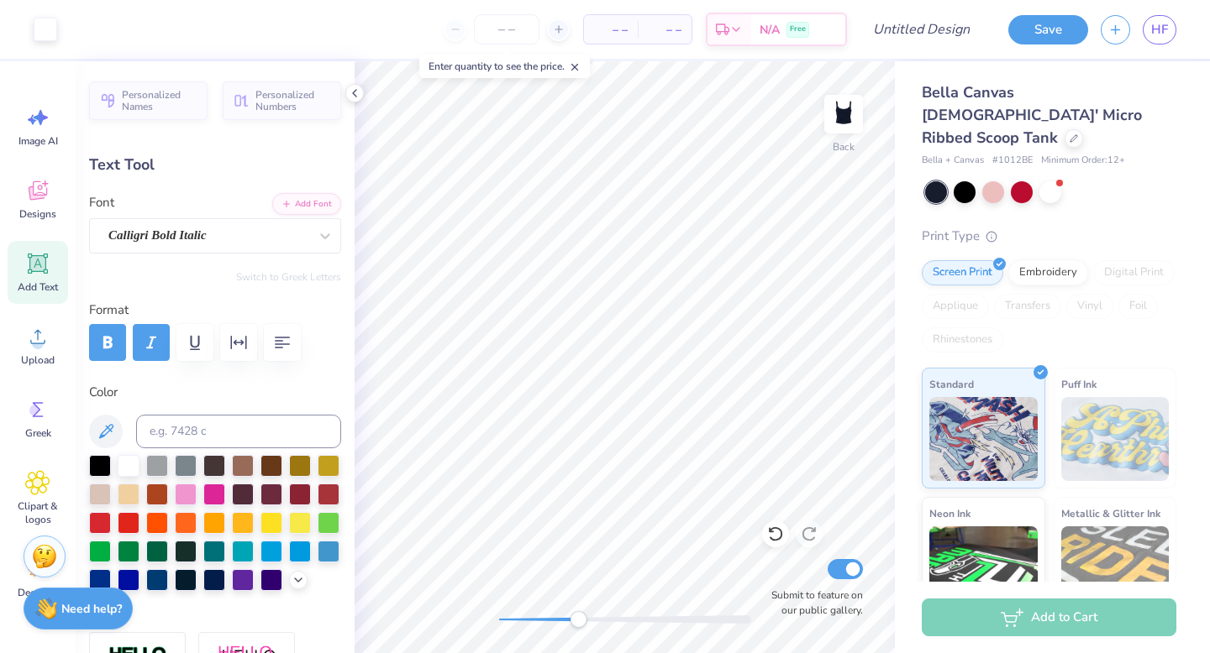
type input "0.70"
type input "0.48"
type input "2.61"
type input "0.70"
type input "0.48"
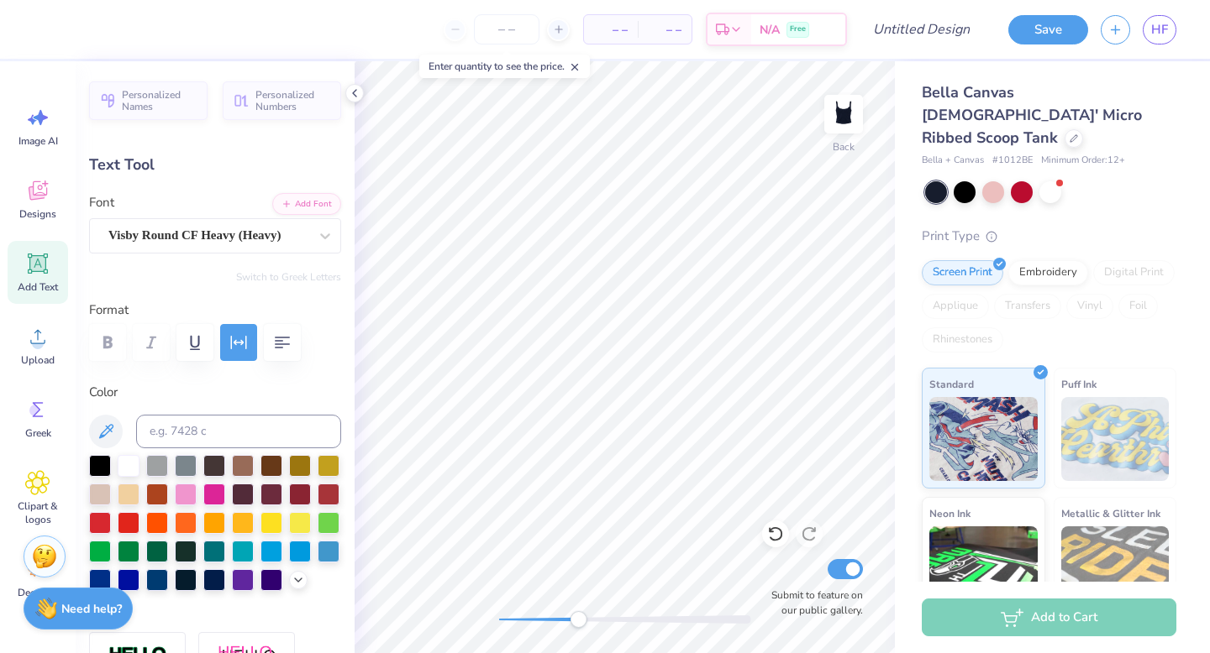
type input "2.59"
type input "0.63"
type input "0.12"
type input "3.95"
click at [176, 242] on div "Visby Round CF Heavy (Heavy)" at bounding box center [208, 236] width 203 height 26
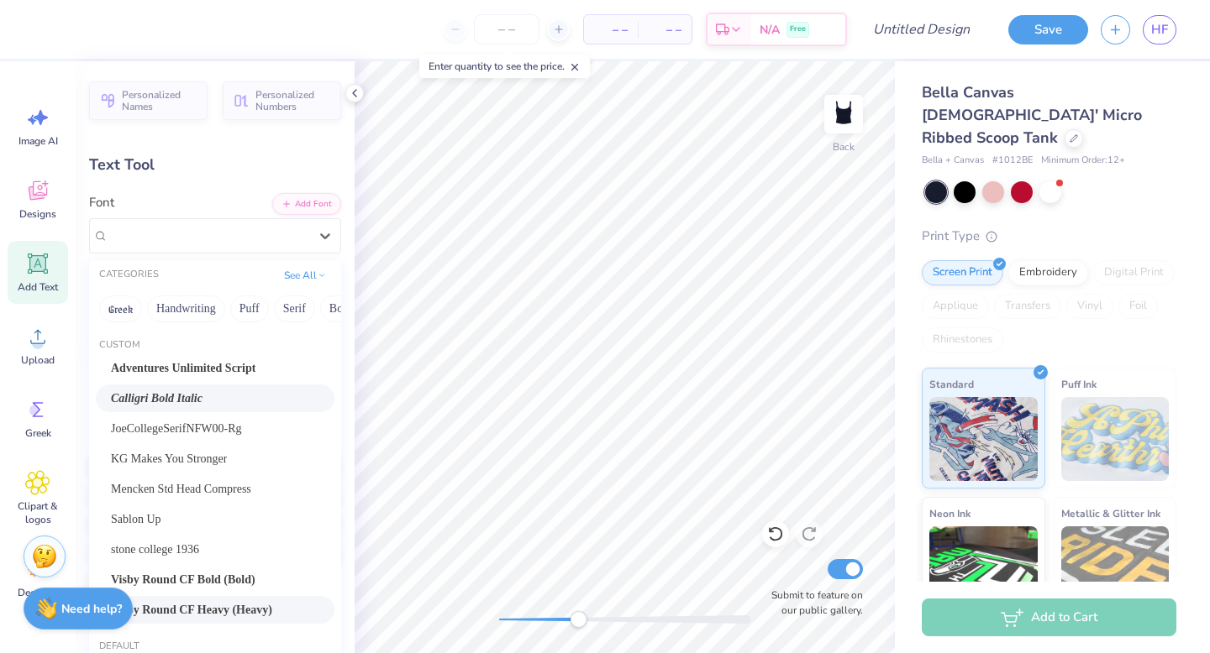
click at [179, 397] on span "Calligri Bold Italic" at bounding box center [157, 399] width 92 height 18
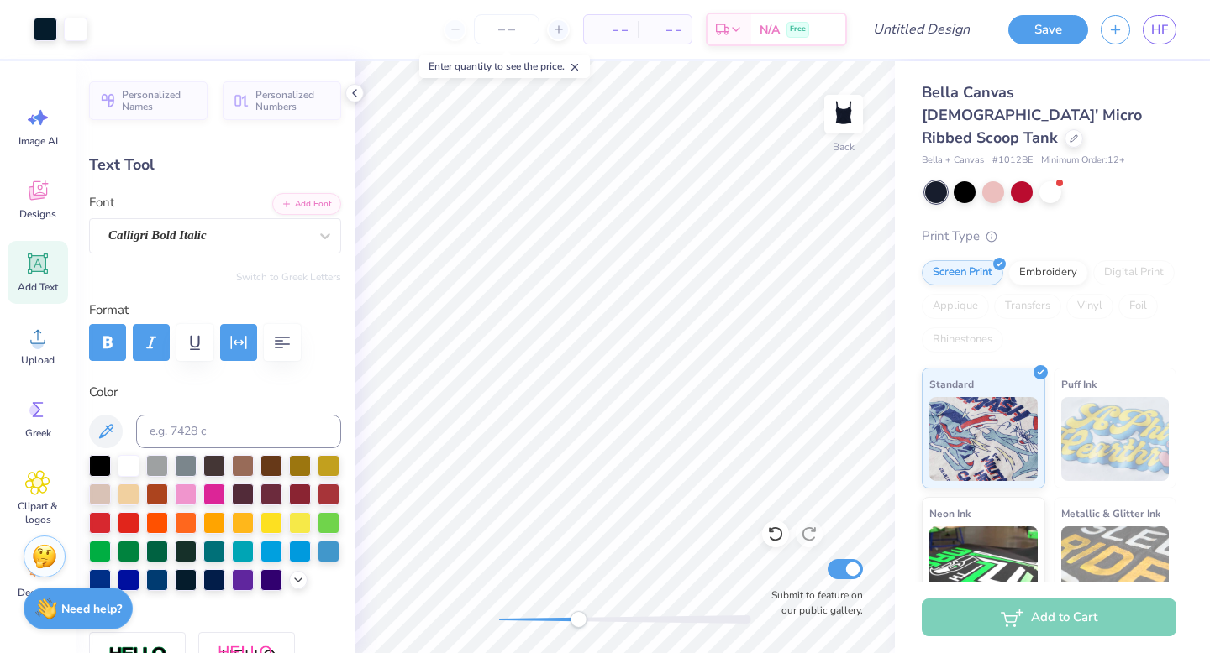
type input "0.54"
type input "0.09"
type input "3.96"
click at [355, 90] on polyline at bounding box center [354, 93] width 3 height 7
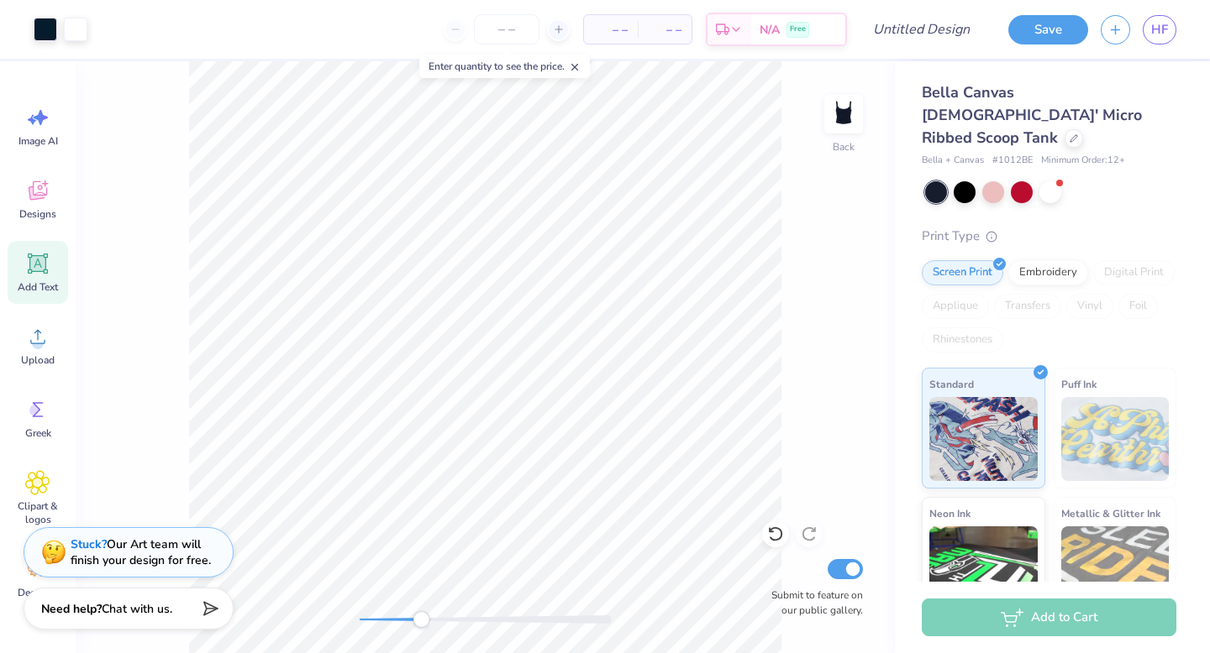
drag, startPoint x: 436, startPoint y: 619, endPoint x: 421, endPoint y: 618, distance: 15.1
click at [421, 618] on div "Accessibility label" at bounding box center [420, 619] width 17 height 17
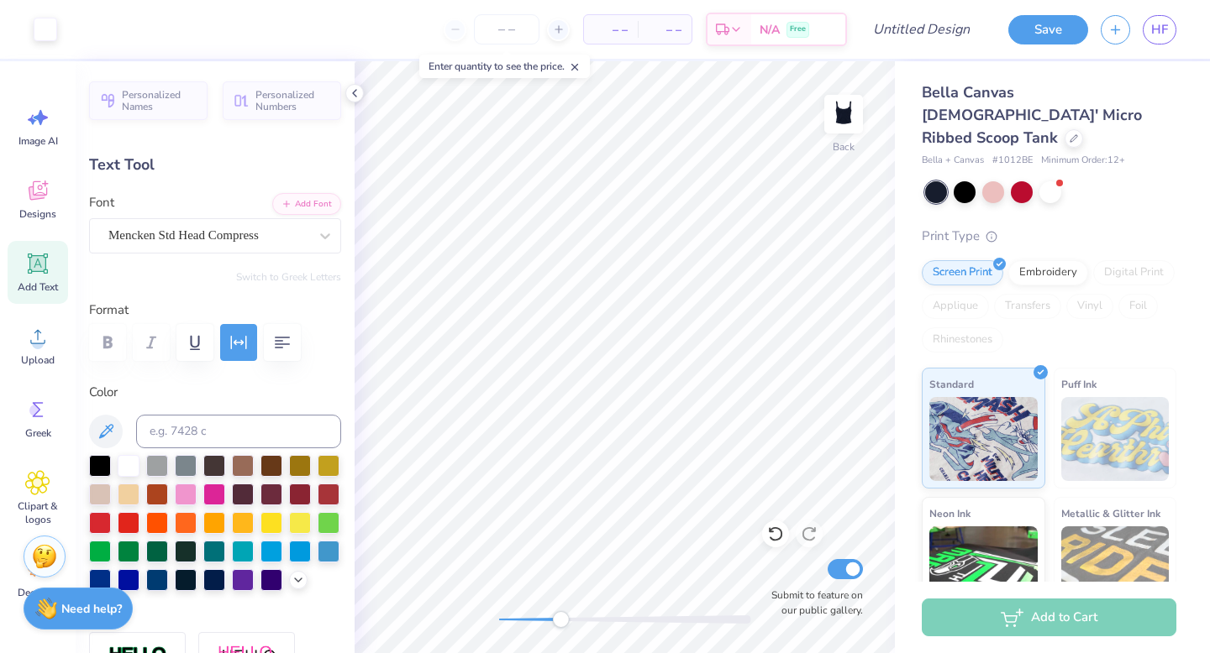
type input "2.33"
type input "0.49"
type input "2.00"
type input "0.70"
type input "0.48"
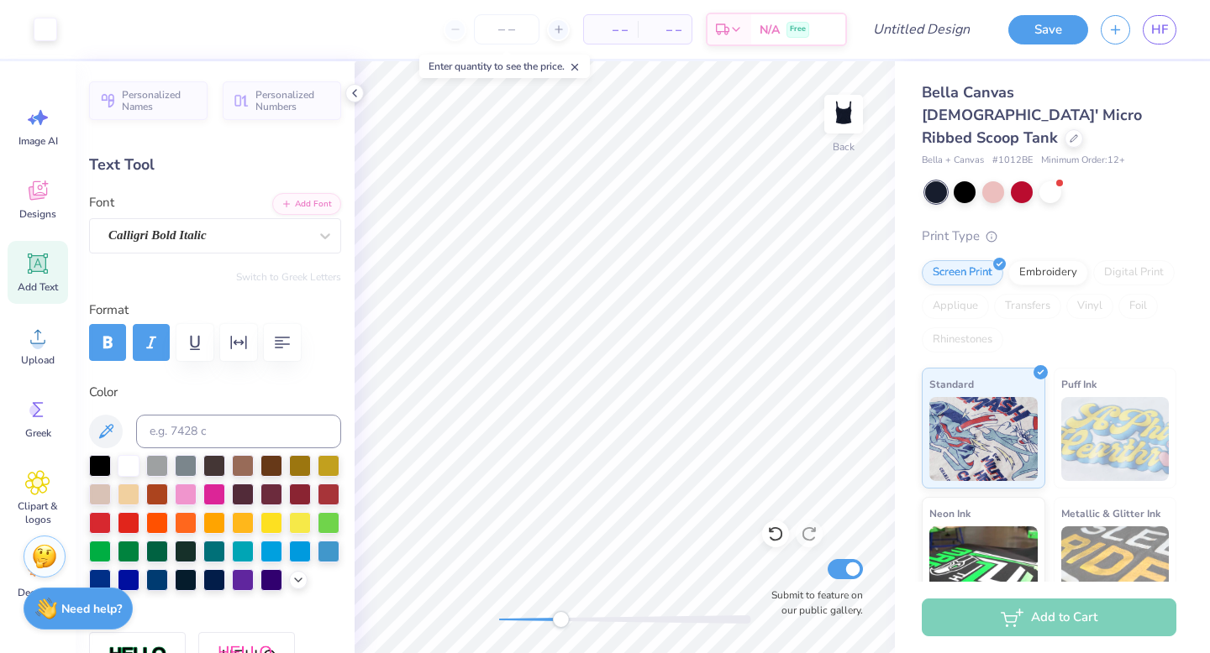
type input "2.59"
type input "0.92"
type input "0.33"
type input "2.66"
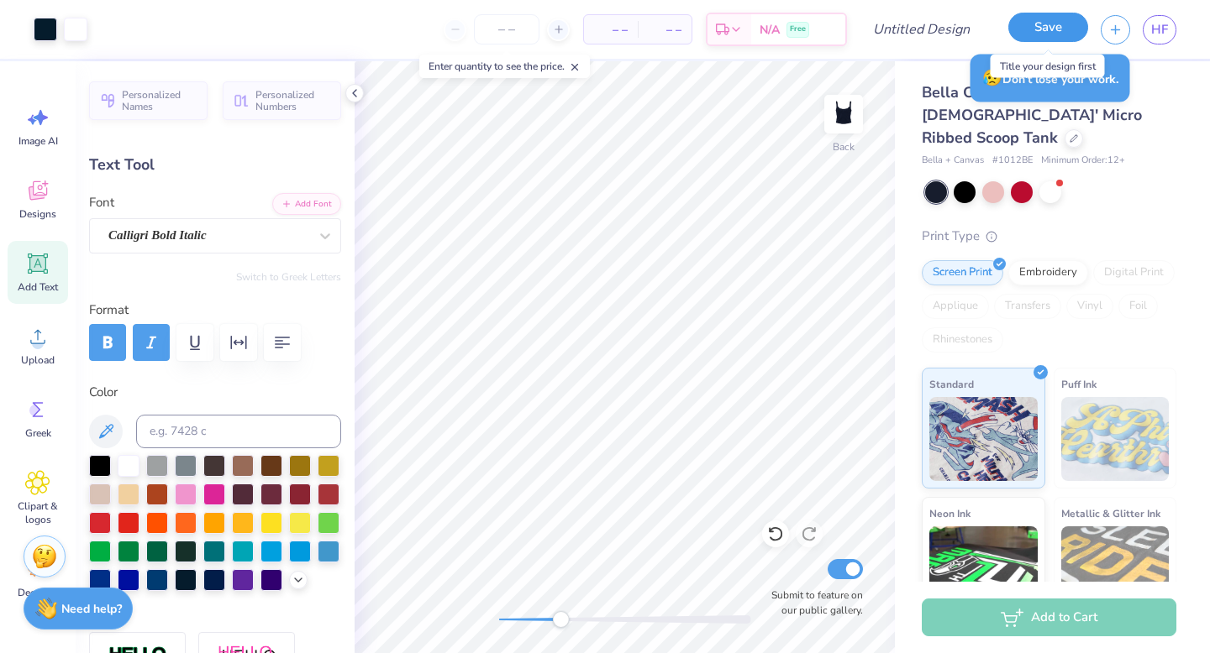
click at [1062, 33] on button "Save" at bounding box center [1048, 27] width 80 height 29
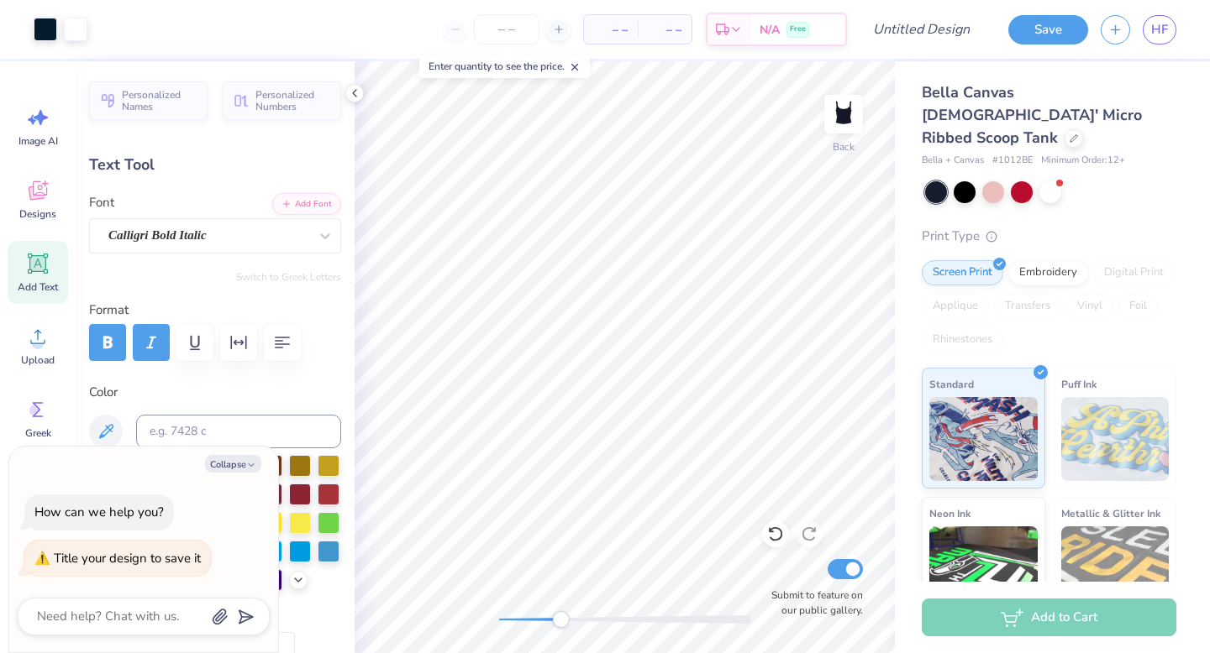
type textarea "x"
